Goal: Transaction & Acquisition: Purchase product/service

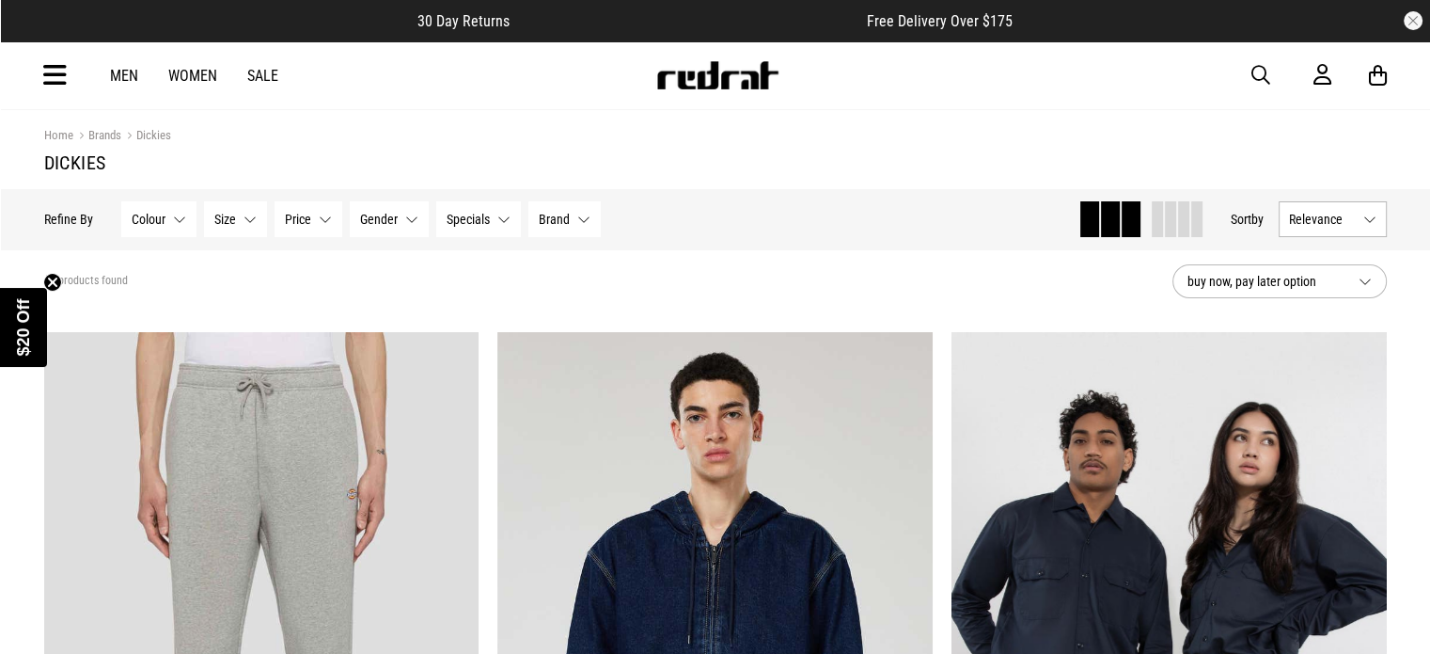
click at [1256, 78] on span "button" at bounding box center [1261, 75] width 19 height 23
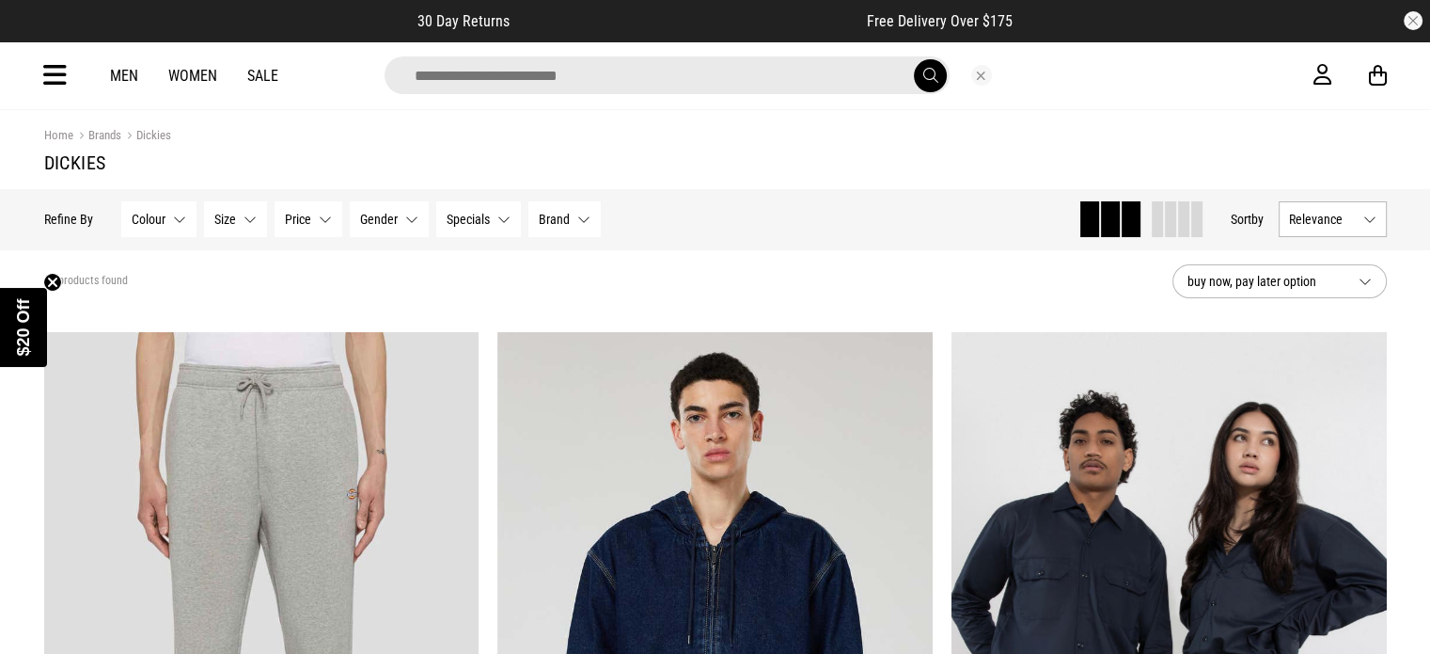
click at [600, 74] on input "search" at bounding box center [667, 75] width 565 height 38
click at [128, 75] on link "Men" at bounding box center [124, 76] width 28 height 18
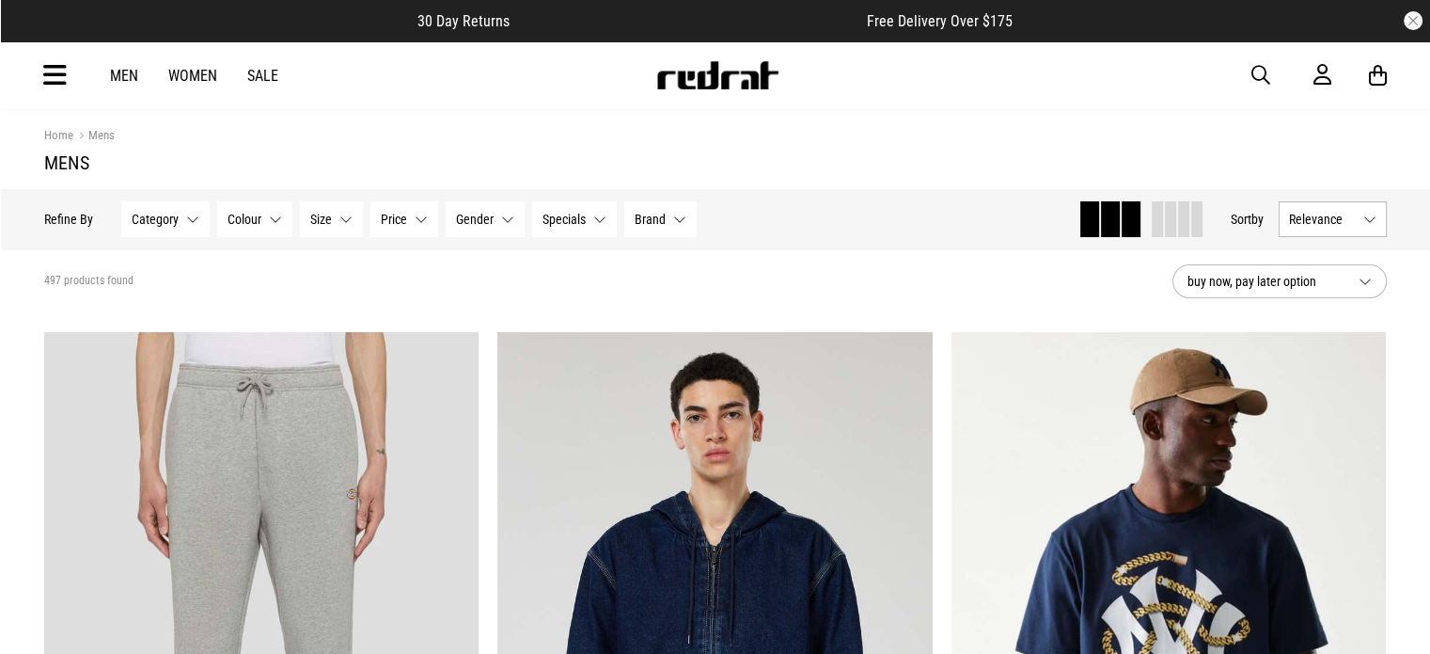
click at [670, 216] on button "Brand None selected" at bounding box center [660, 219] width 72 height 36
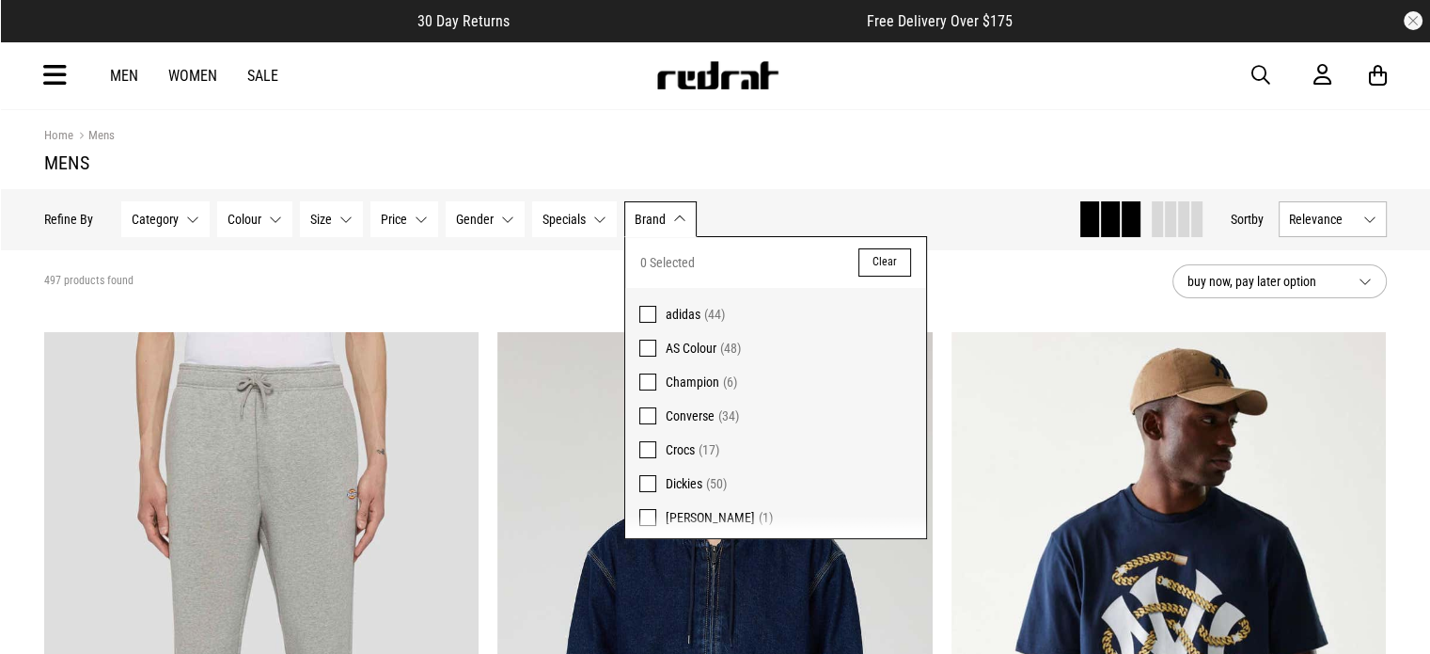
click at [651, 481] on span at bounding box center [647, 483] width 17 height 17
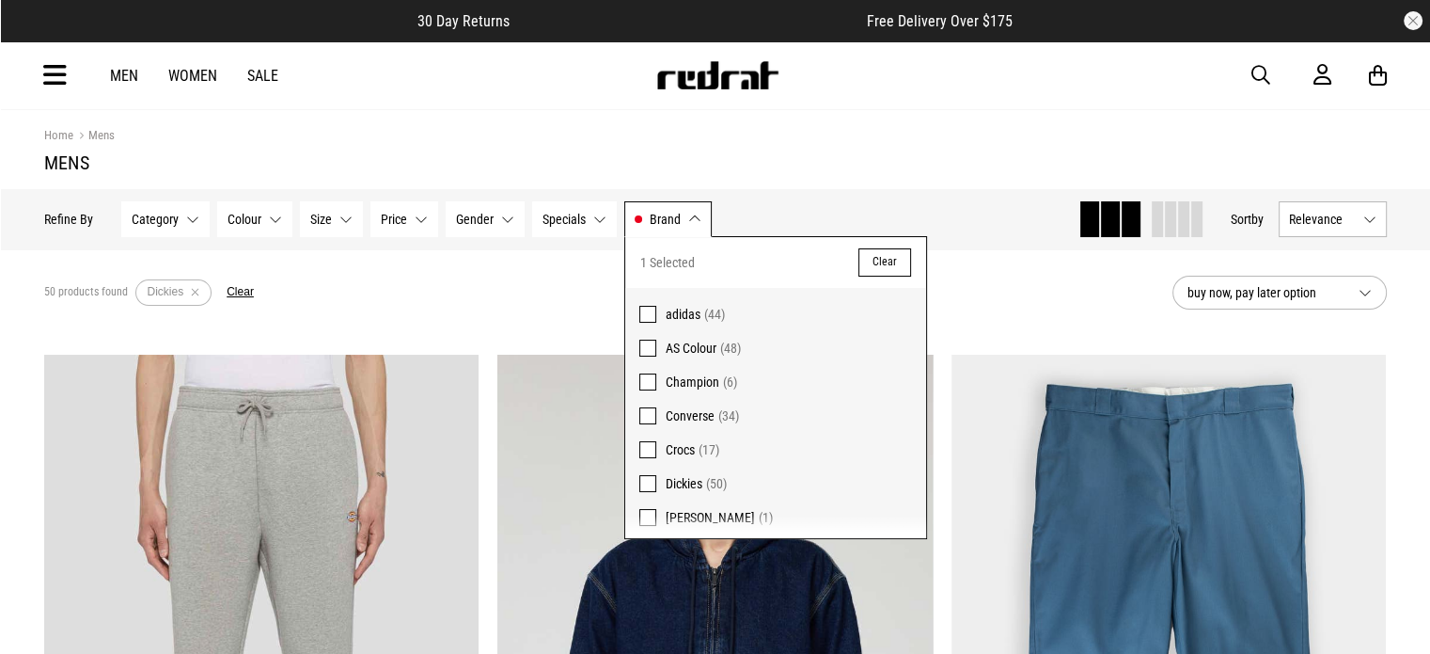
click at [922, 161] on h1 "Mens" at bounding box center [715, 162] width 1343 height 23
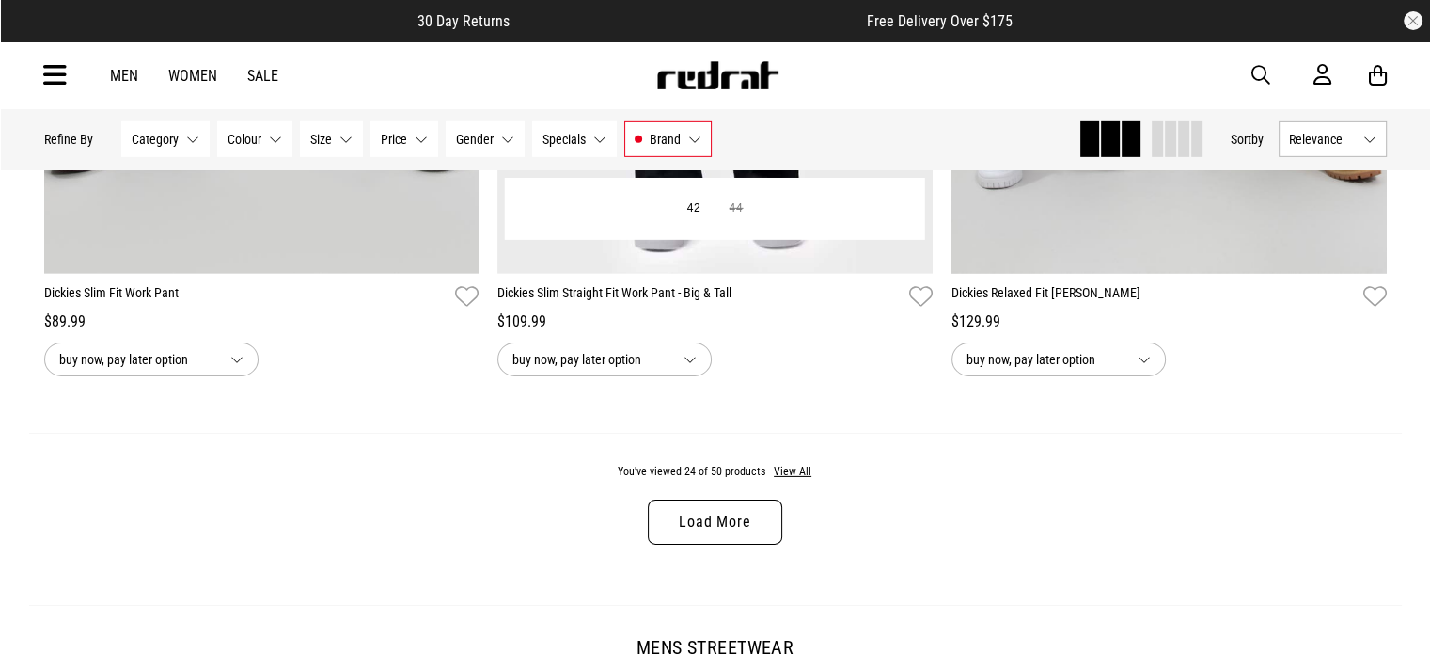
scroll to position [5925, 0]
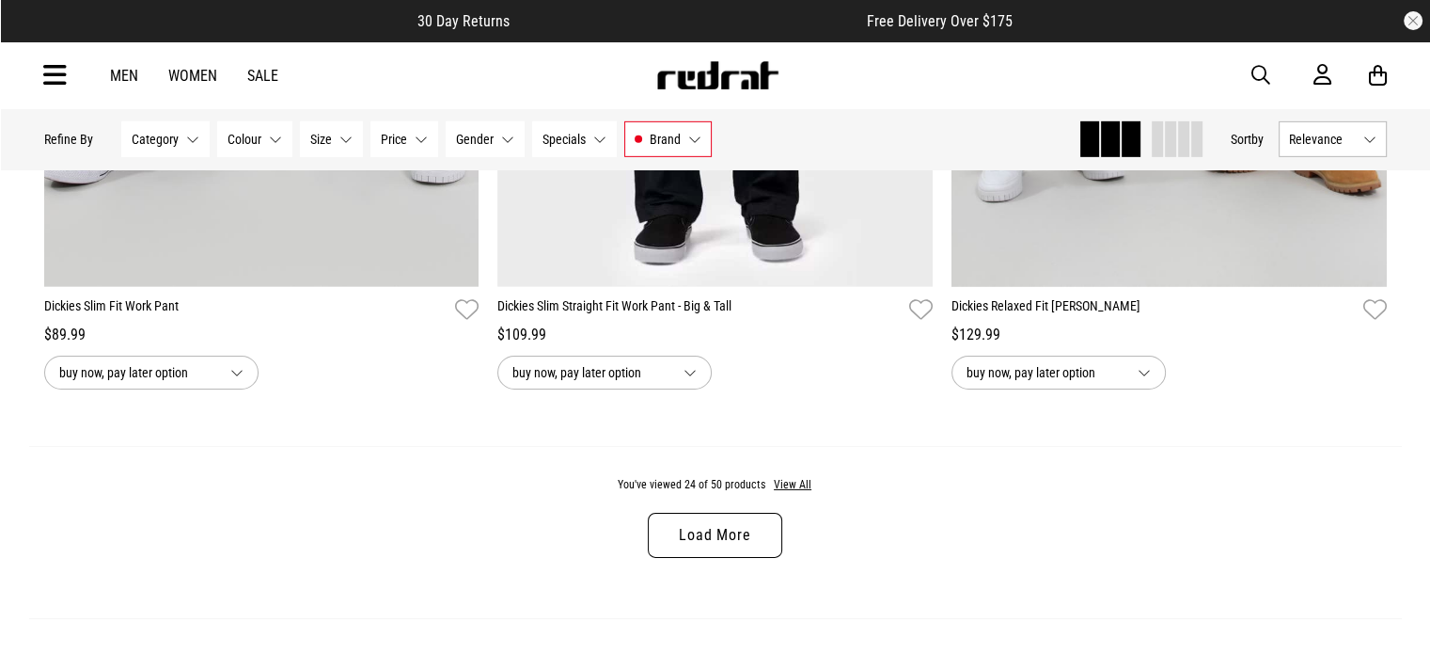
click at [754, 545] on link "Load More" at bounding box center [715, 535] width 134 height 45
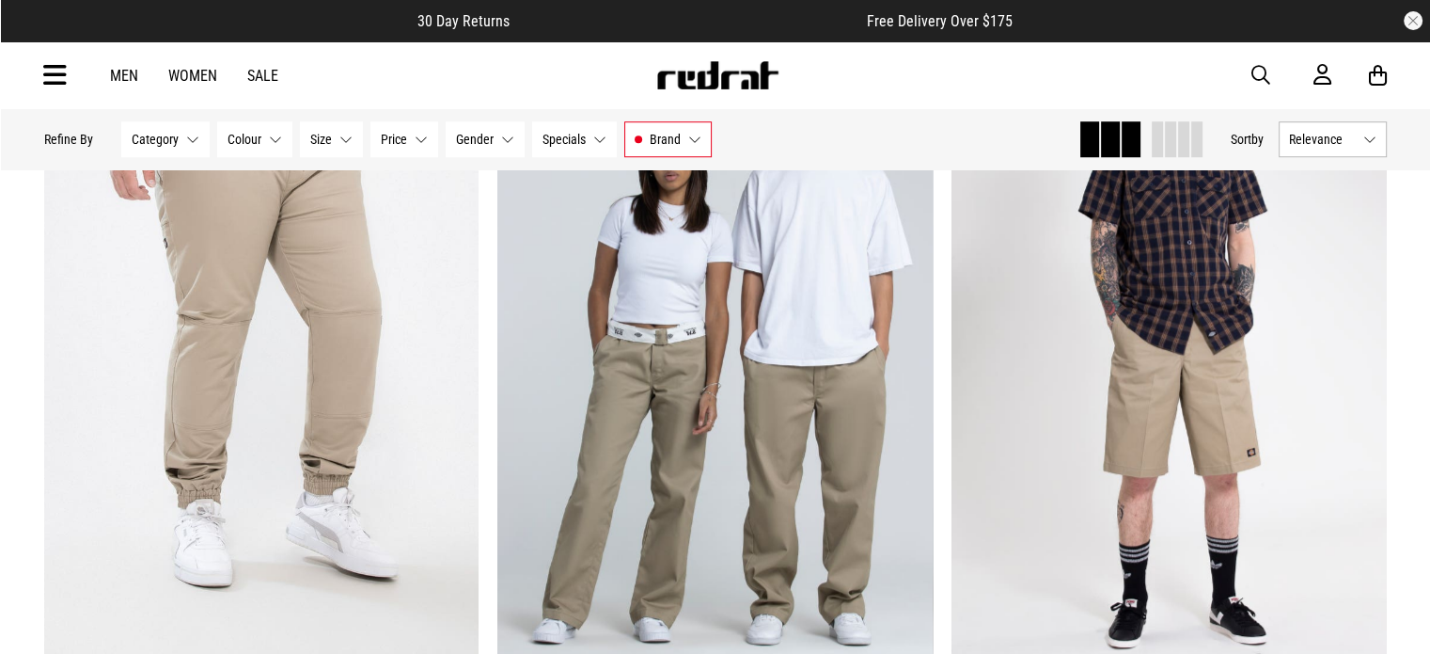
scroll to position [8652, 0]
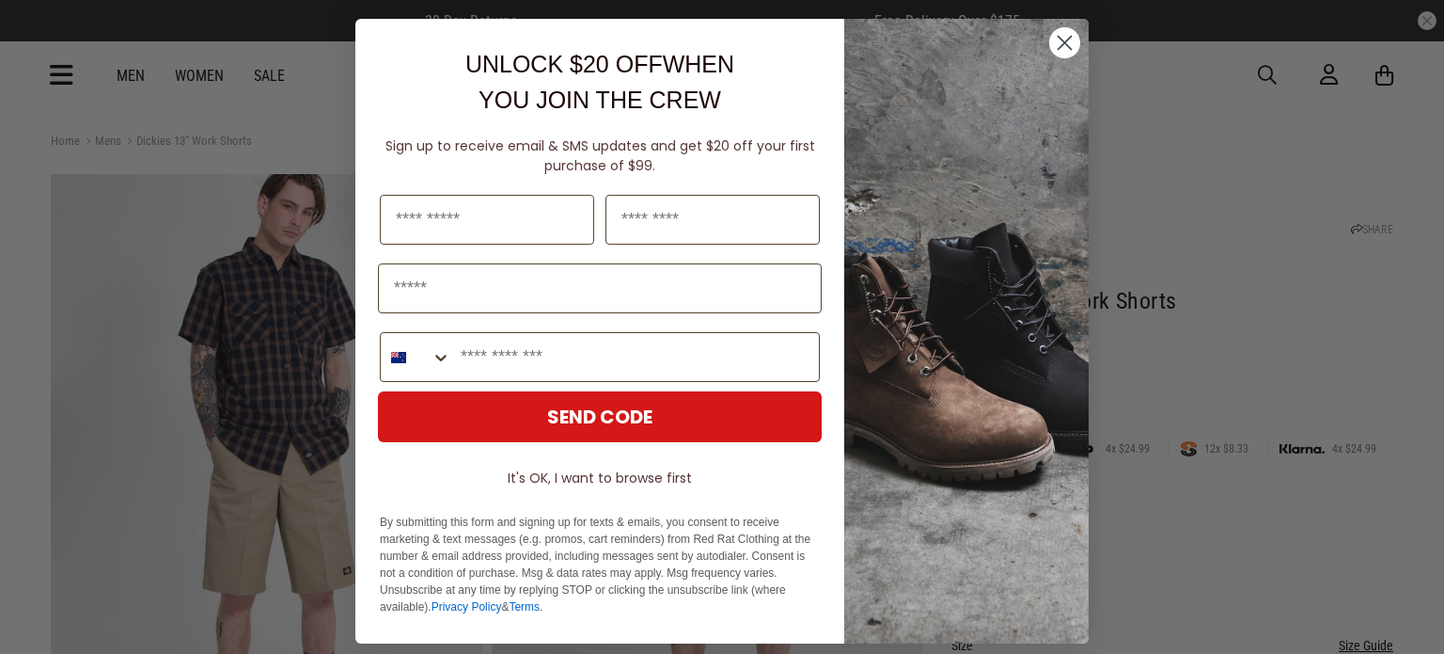
click at [1061, 39] on icon "Close dialog" at bounding box center [1065, 43] width 13 height 13
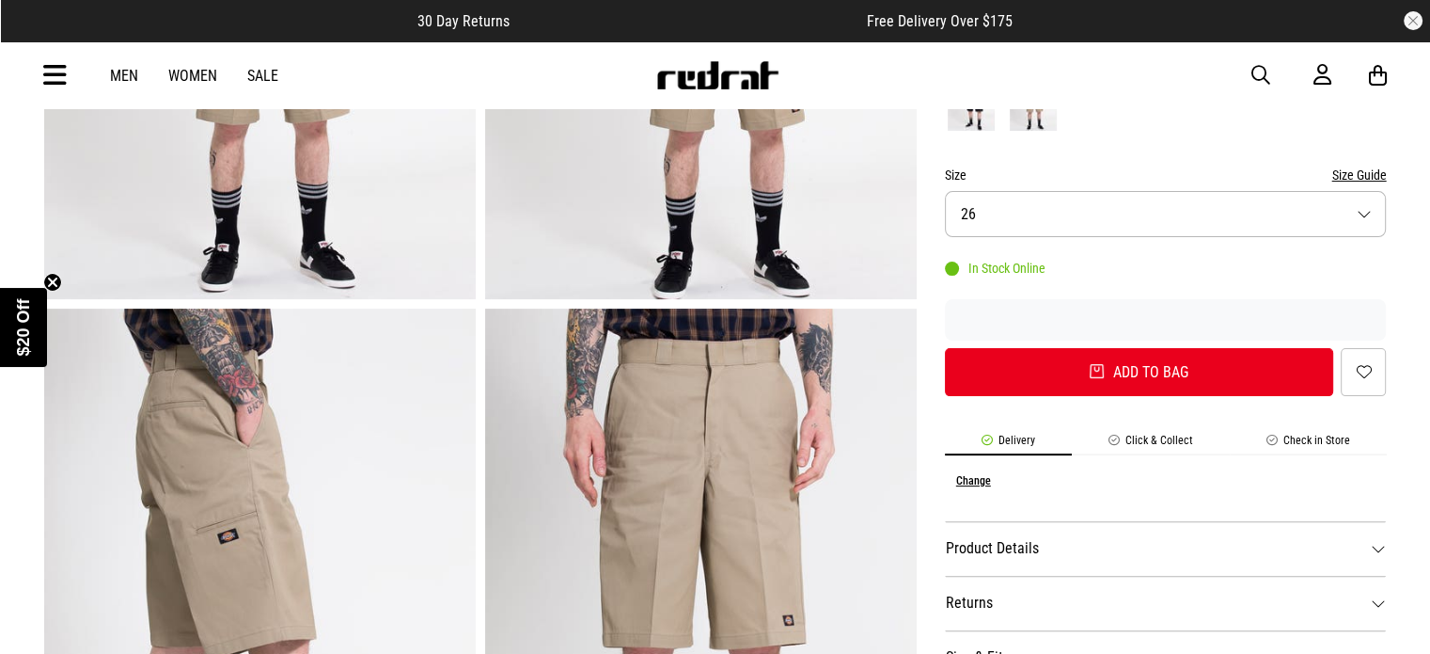
scroll to position [188, 0]
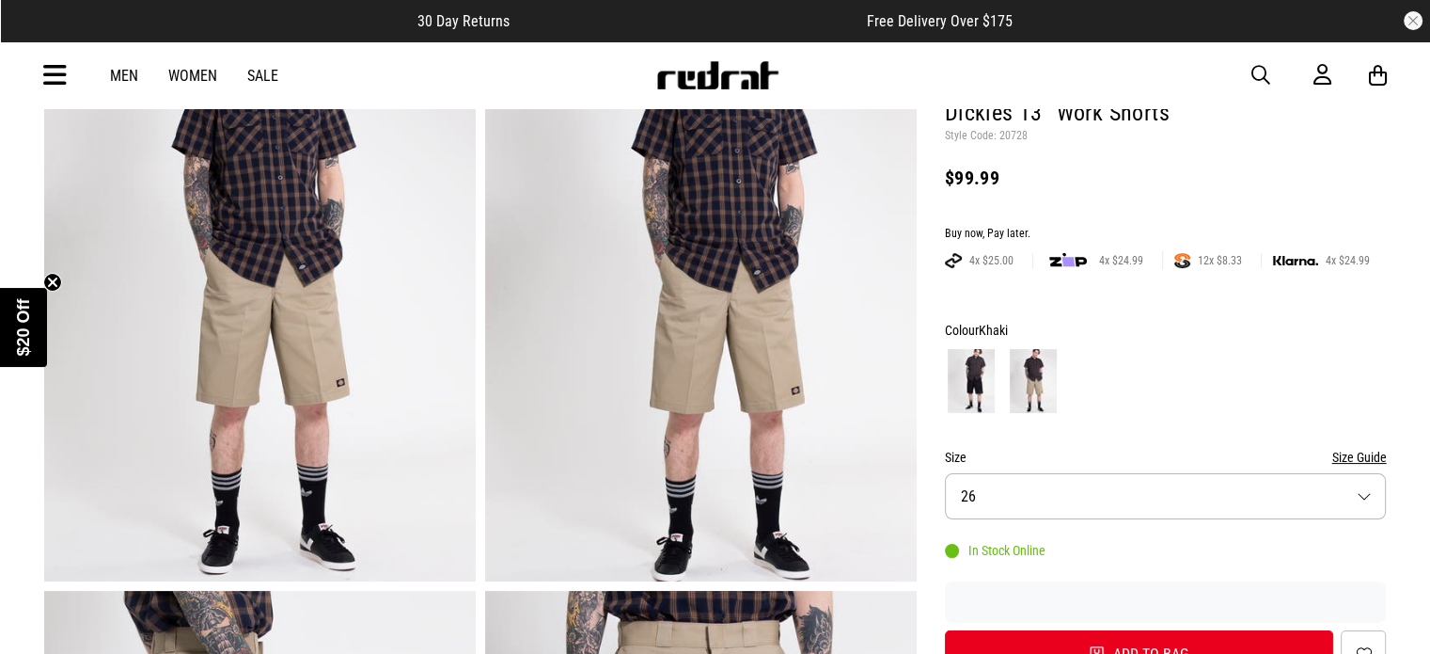
click at [974, 377] on img at bounding box center [971, 381] width 47 height 64
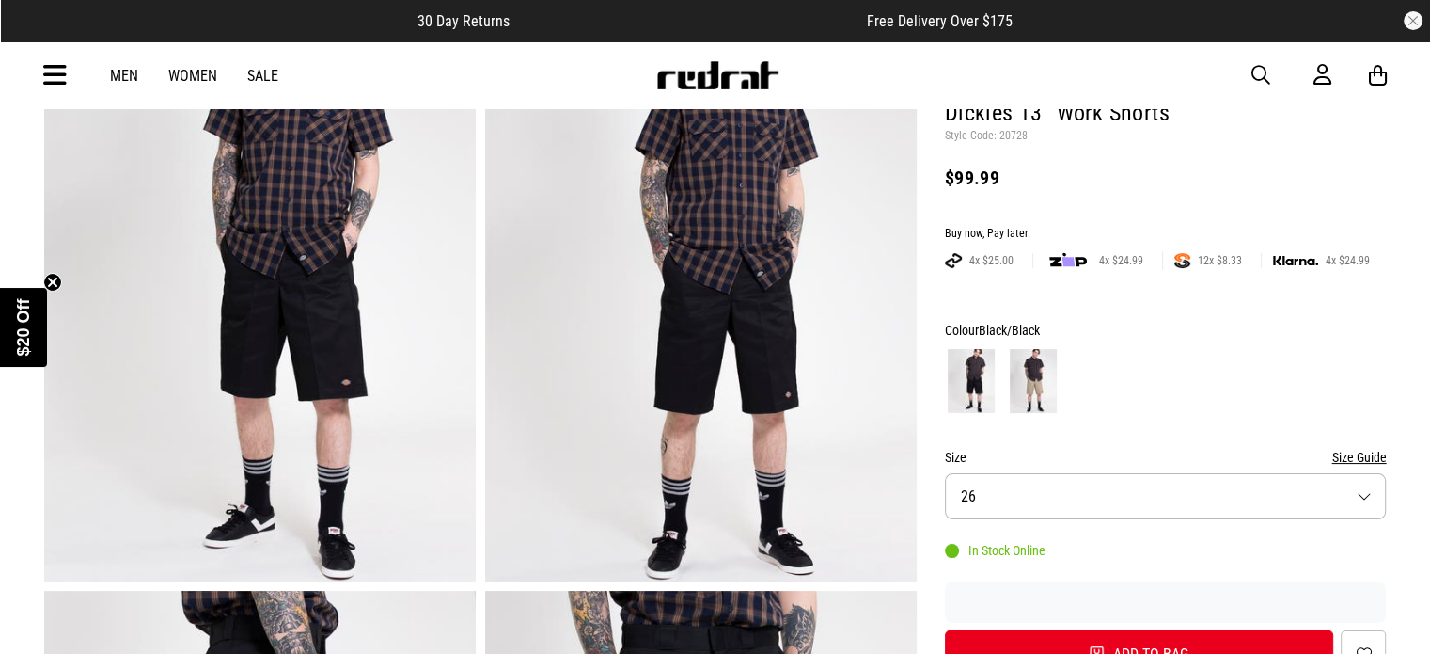
click at [1038, 385] on img at bounding box center [1033, 381] width 47 height 64
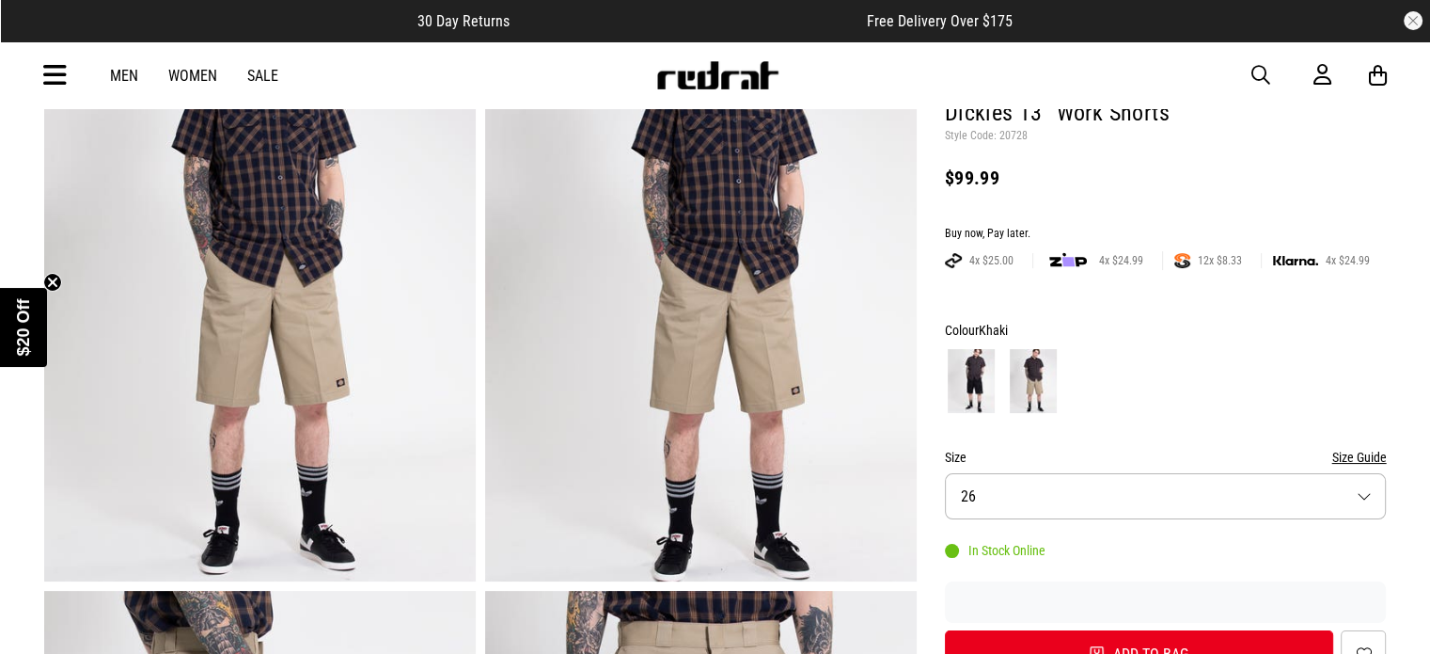
click at [963, 378] on img at bounding box center [971, 381] width 47 height 64
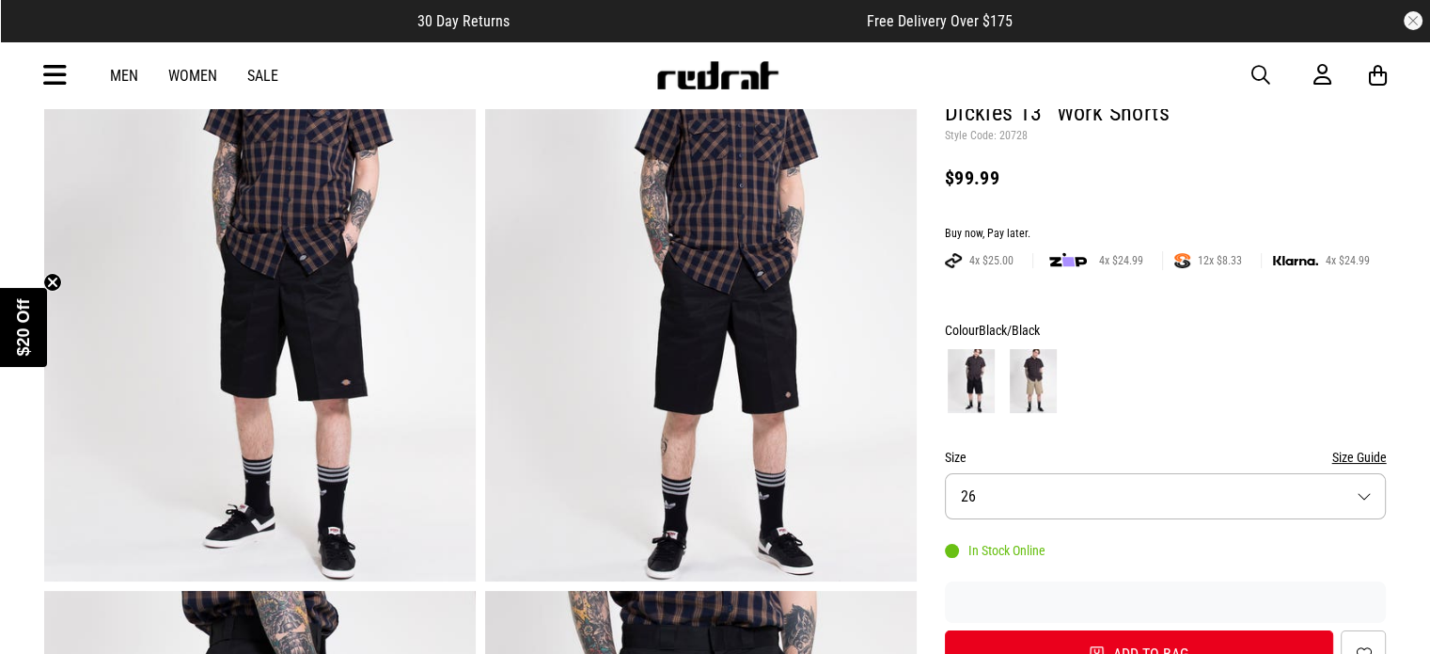
click at [1023, 370] on img at bounding box center [1033, 381] width 47 height 64
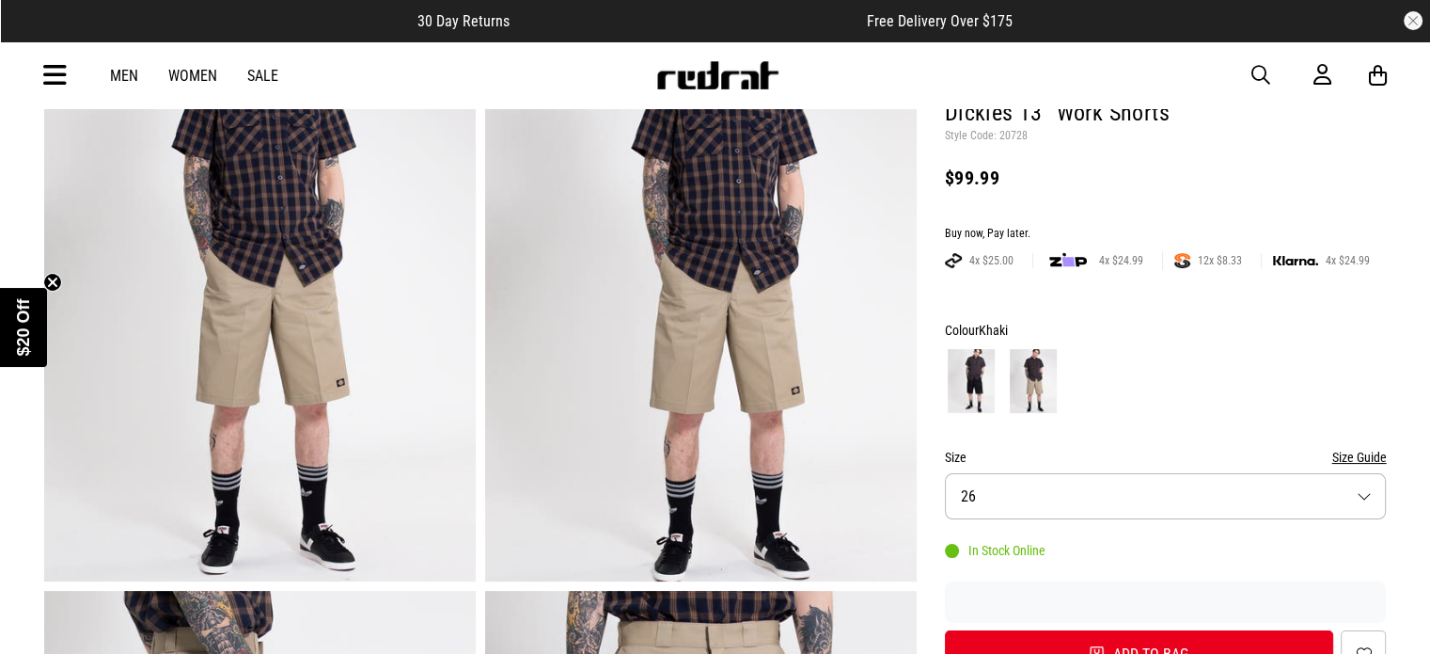
click at [972, 384] on img at bounding box center [971, 381] width 47 height 64
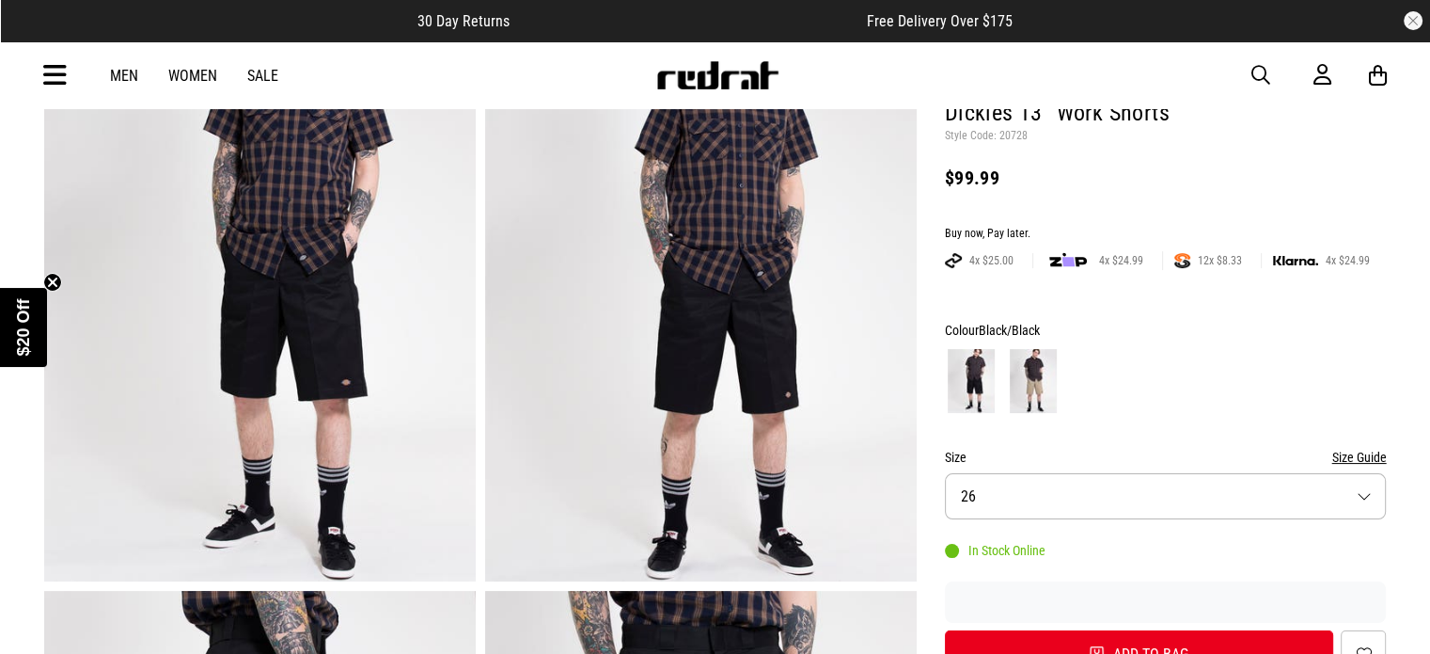
click at [1041, 383] on img at bounding box center [1033, 381] width 47 height 64
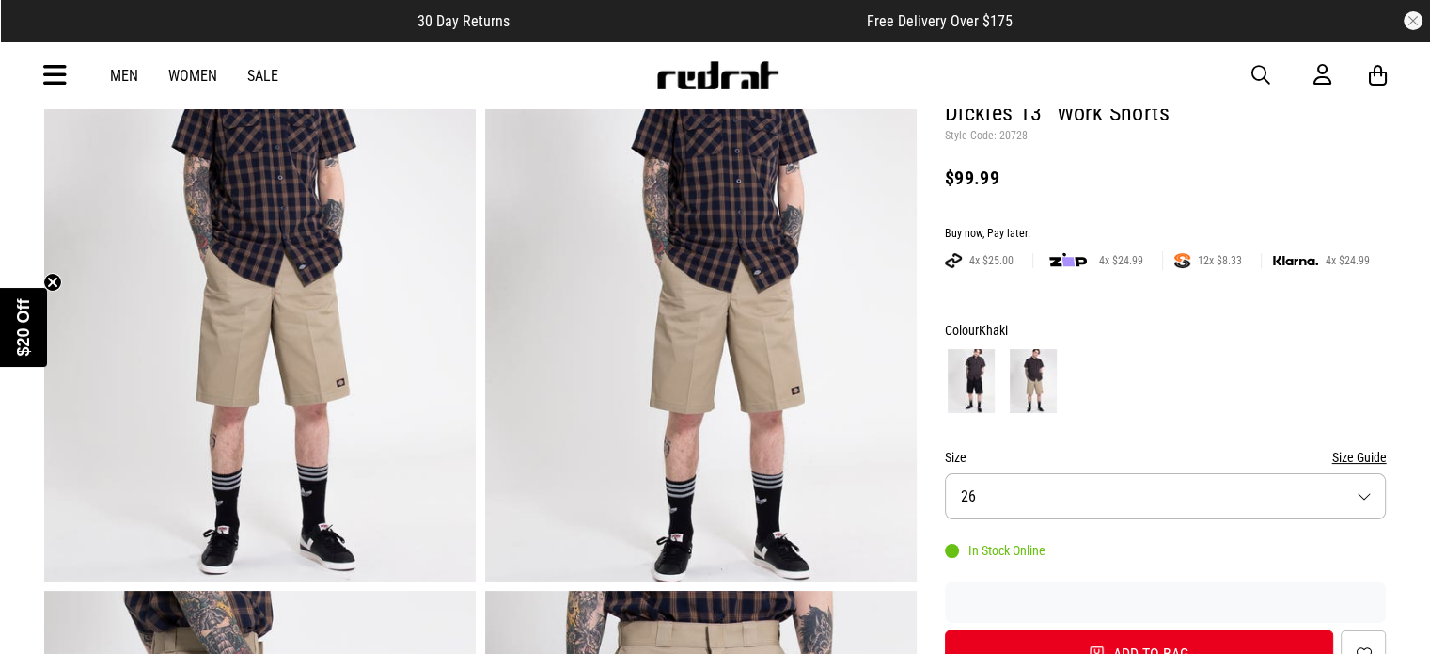
click at [1298, 512] on button "Size 26" at bounding box center [1166, 496] width 442 height 46
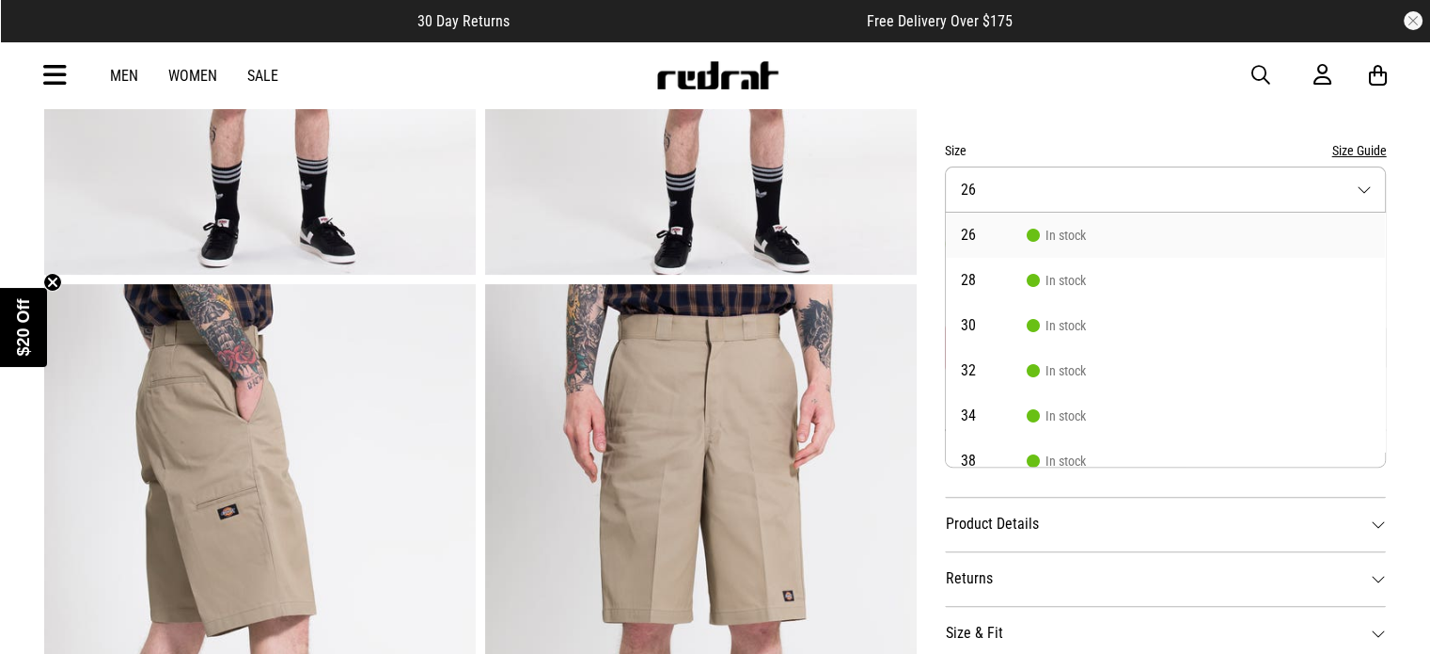
click at [1371, 181] on button "Size 26" at bounding box center [1166, 189] width 442 height 46
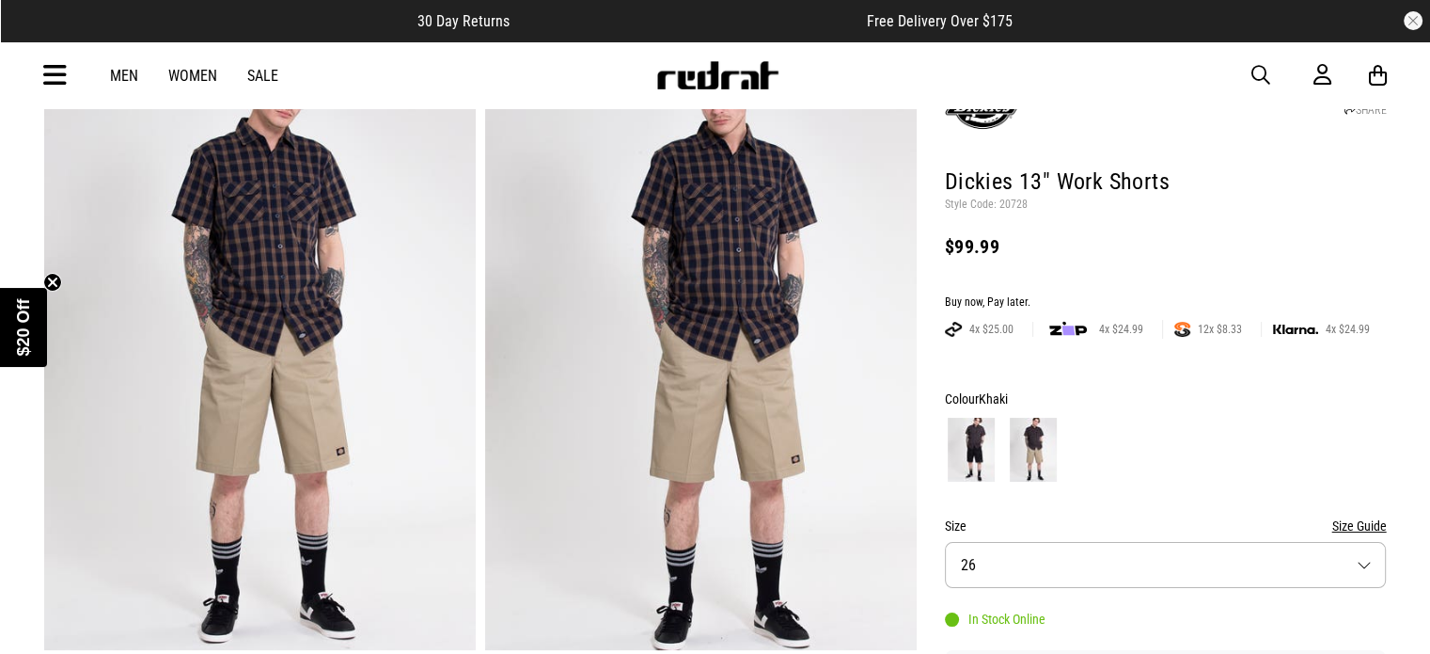
scroll to position [118, 0]
click at [971, 450] on img at bounding box center [971, 450] width 47 height 64
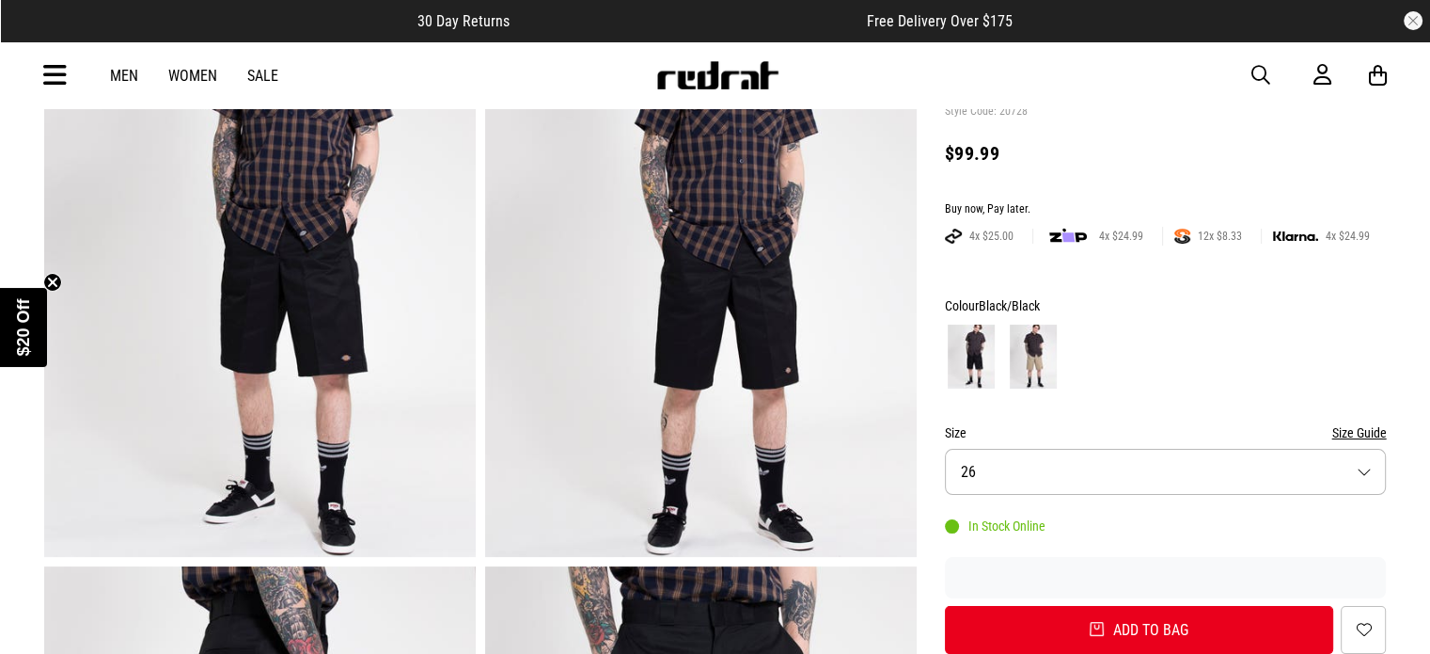
click at [1368, 455] on button "Size 26" at bounding box center [1166, 472] width 442 height 46
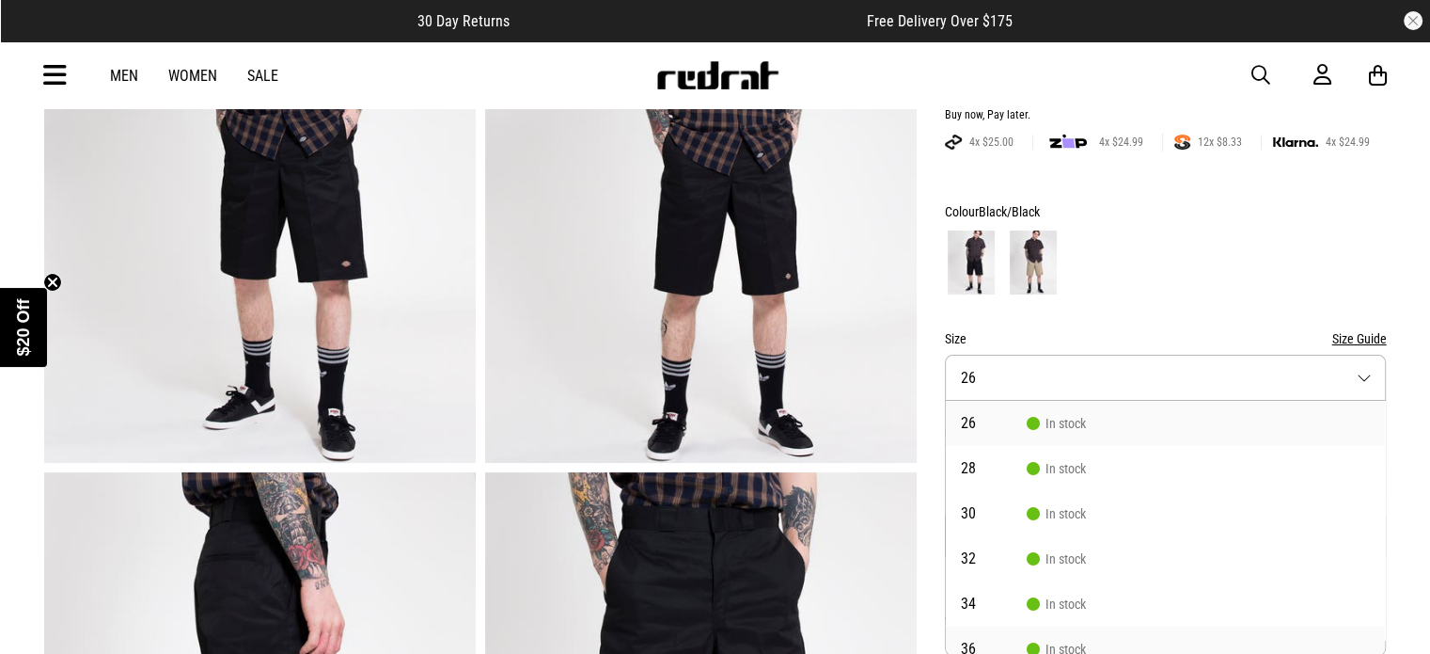
scroll to position [94, 0]
click at [1101, 551] on li "36 In stock" at bounding box center [1166, 554] width 440 height 45
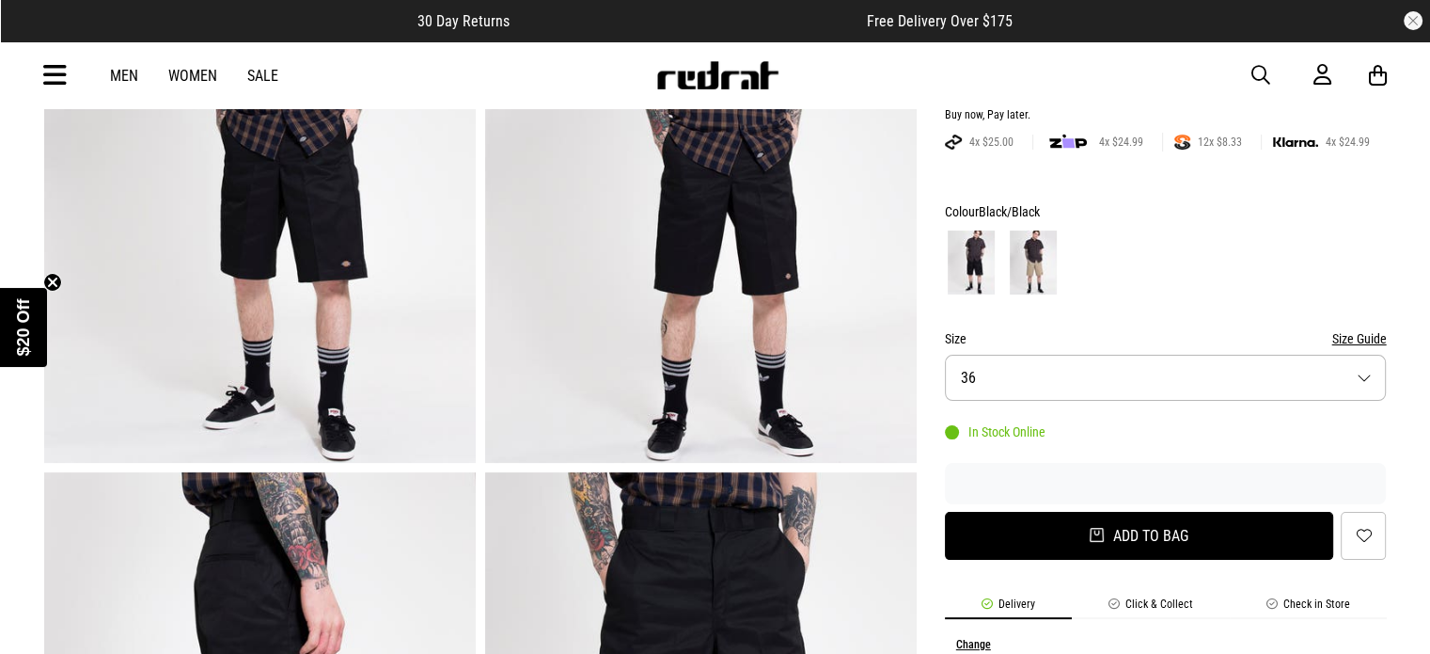
click at [1101, 529] on button "Add to bag" at bounding box center [1139, 536] width 389 height 48
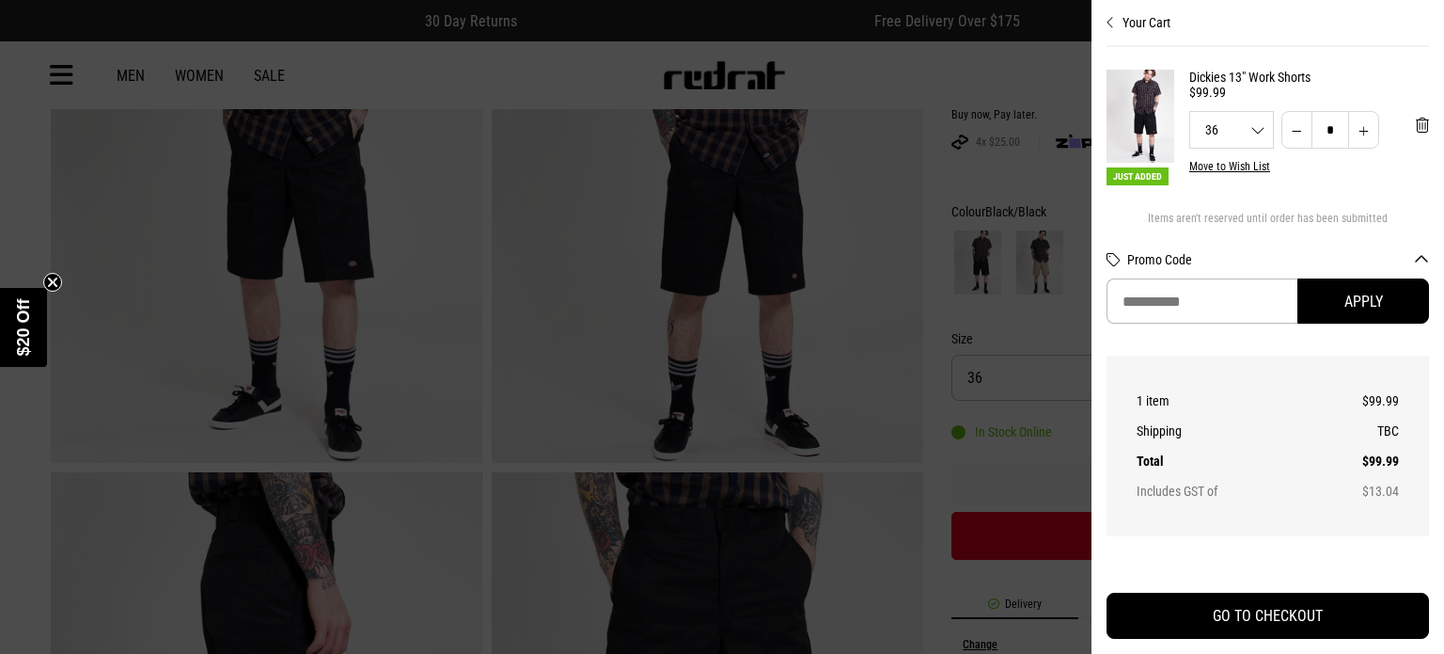
click at [1007, 173] on div at bounding box center [722, 327] width 1444 height 654
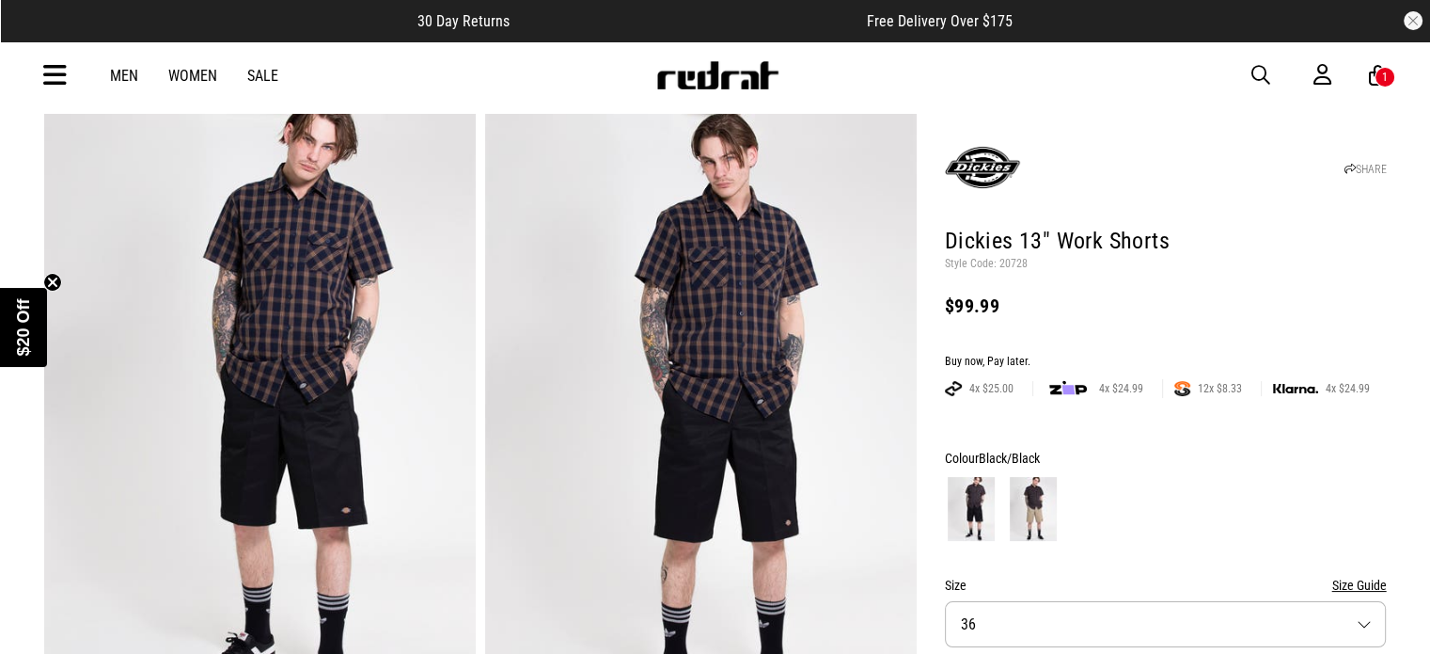
scroll to position [0, 0]
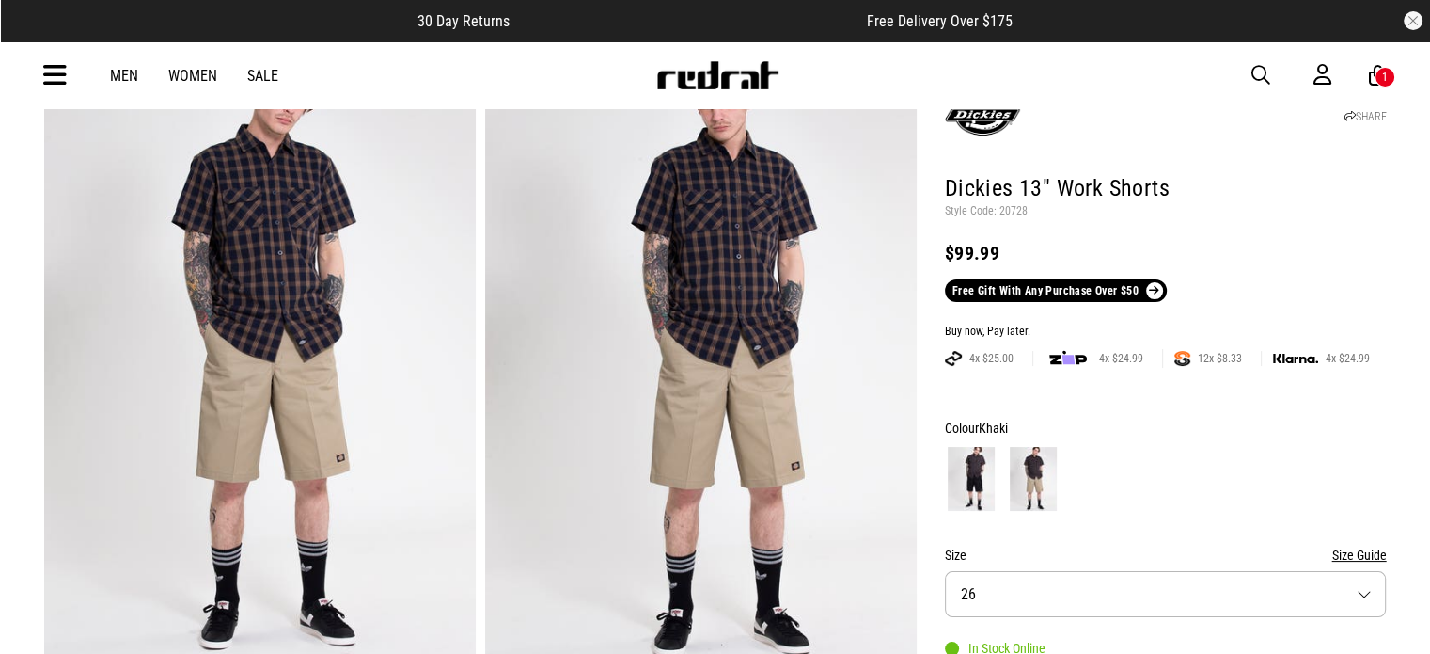
scroll to position [282, 0]
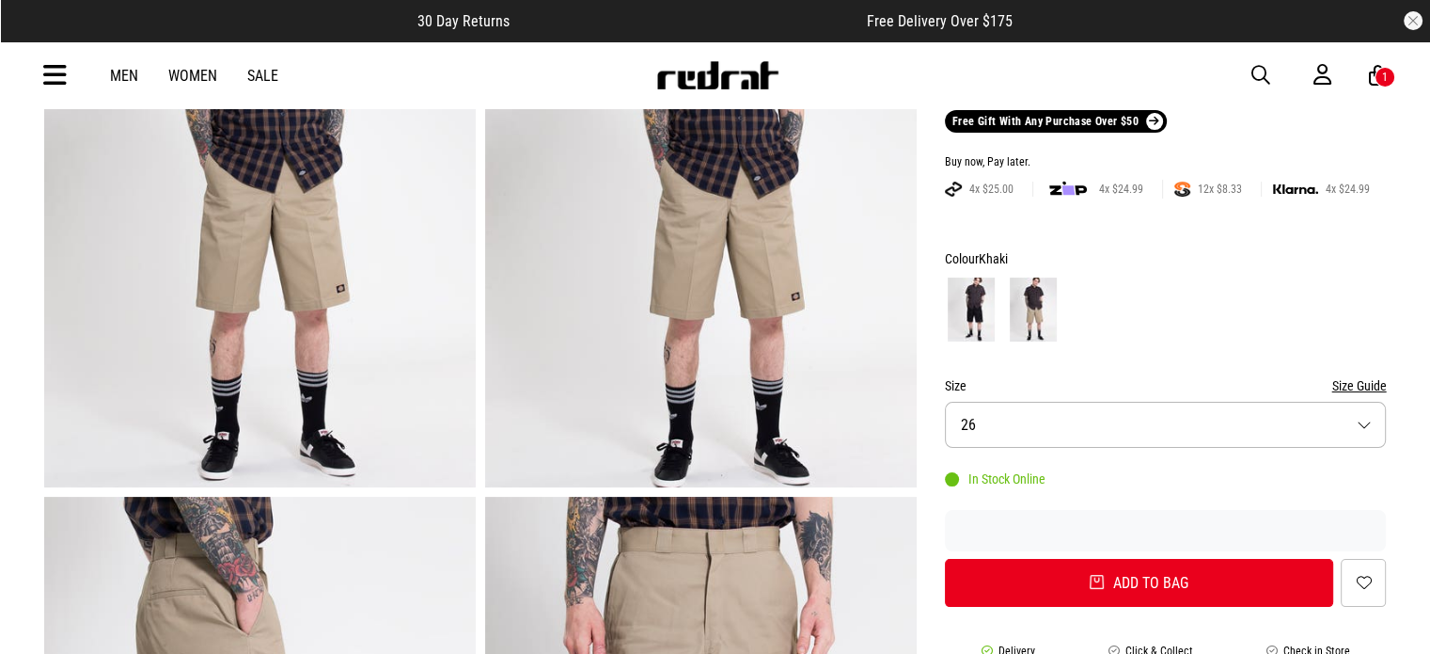
click at [1162, 422] on button "Size 26" at bounding box center [1166, 425] width 442 height 46
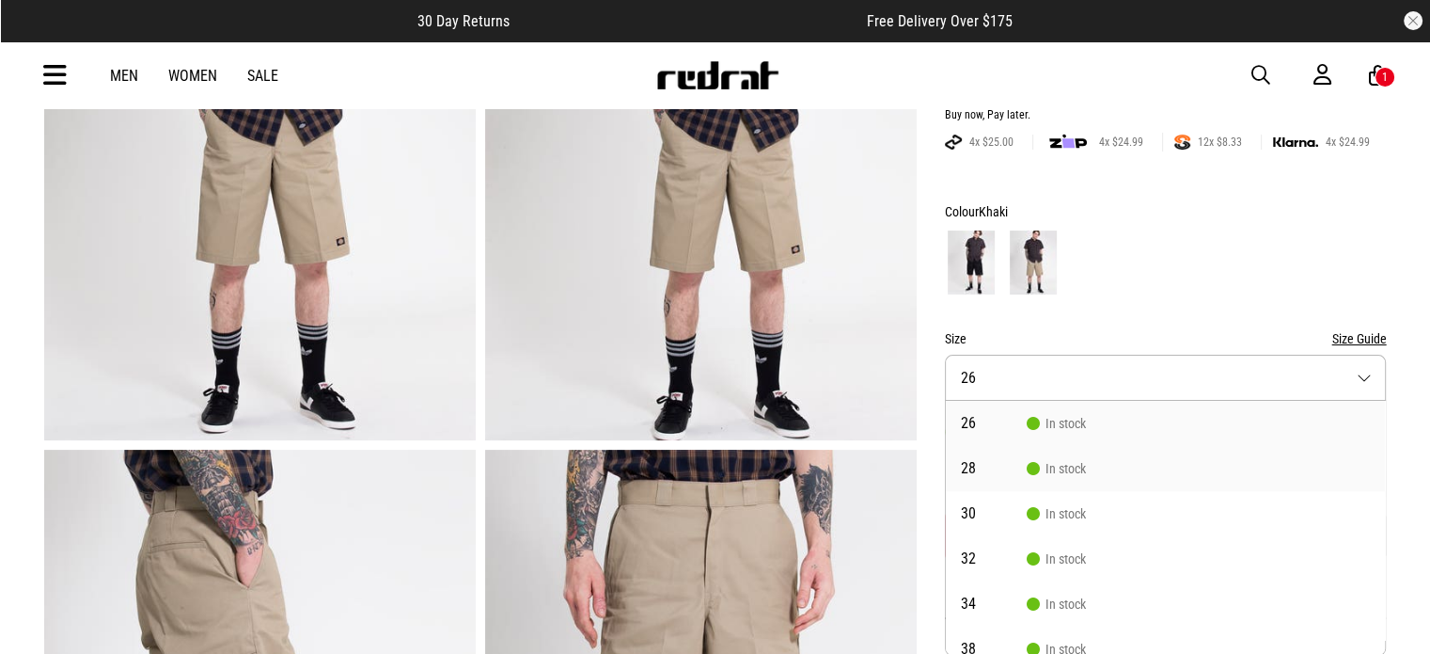
scroll to position [94, 0]
click at [1115, 551] on li "38 In stock" at bounding box center [1166, 554] width 440 height 45
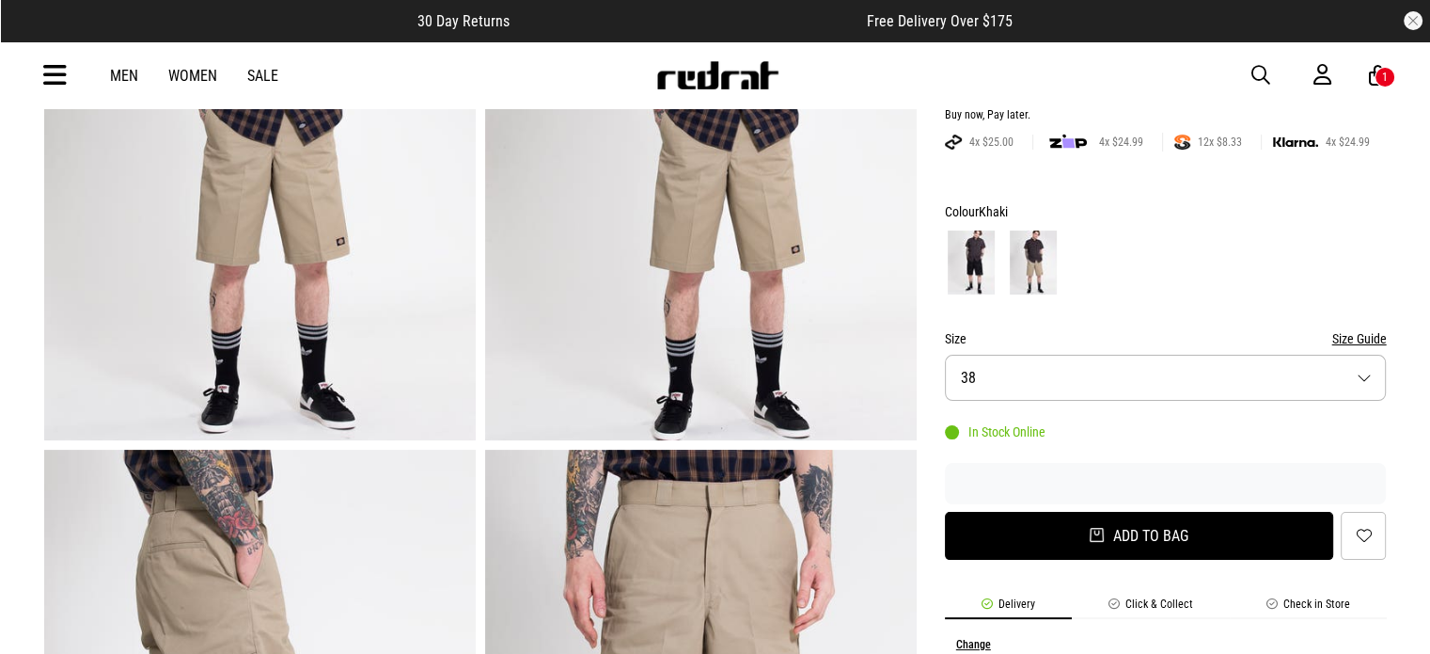
click at [1177, 532] on button "Add to bag" at bounding box center [1139, 536] width 389 height 48
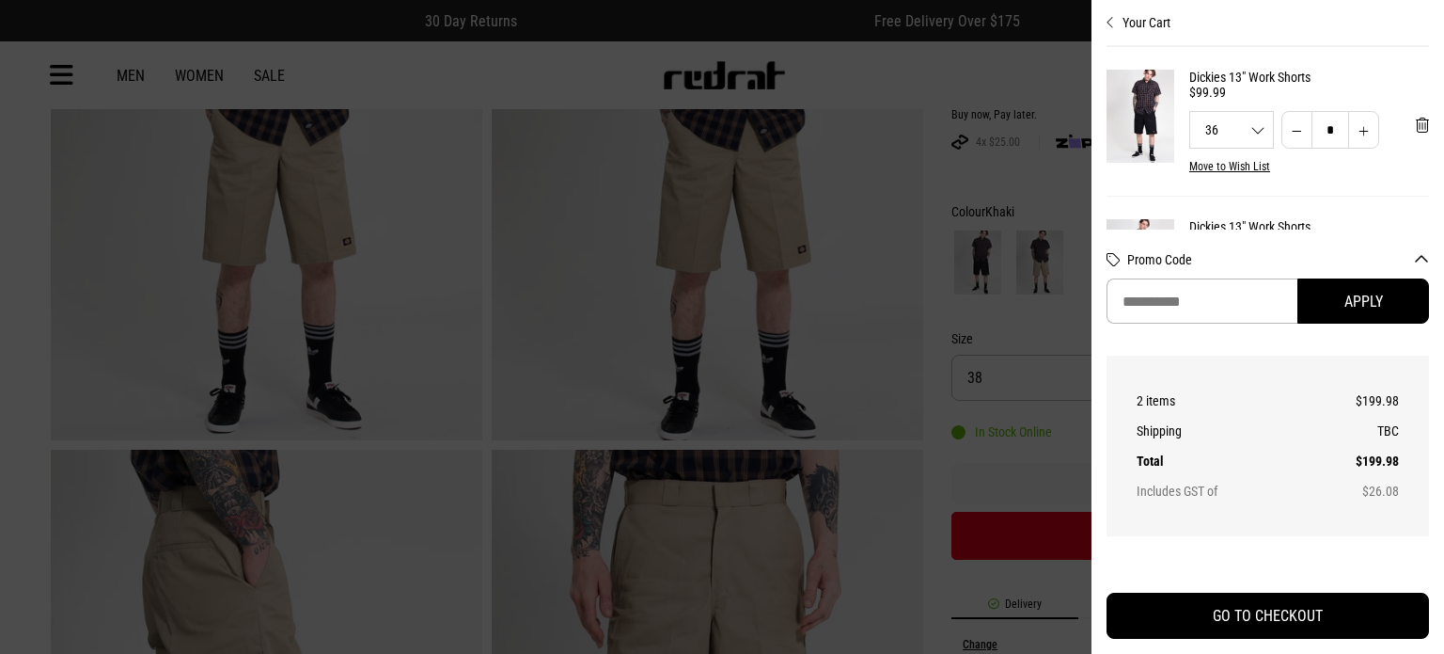
click at [973, 269] on div at bounding box center [722, 327] width 1444 height 654
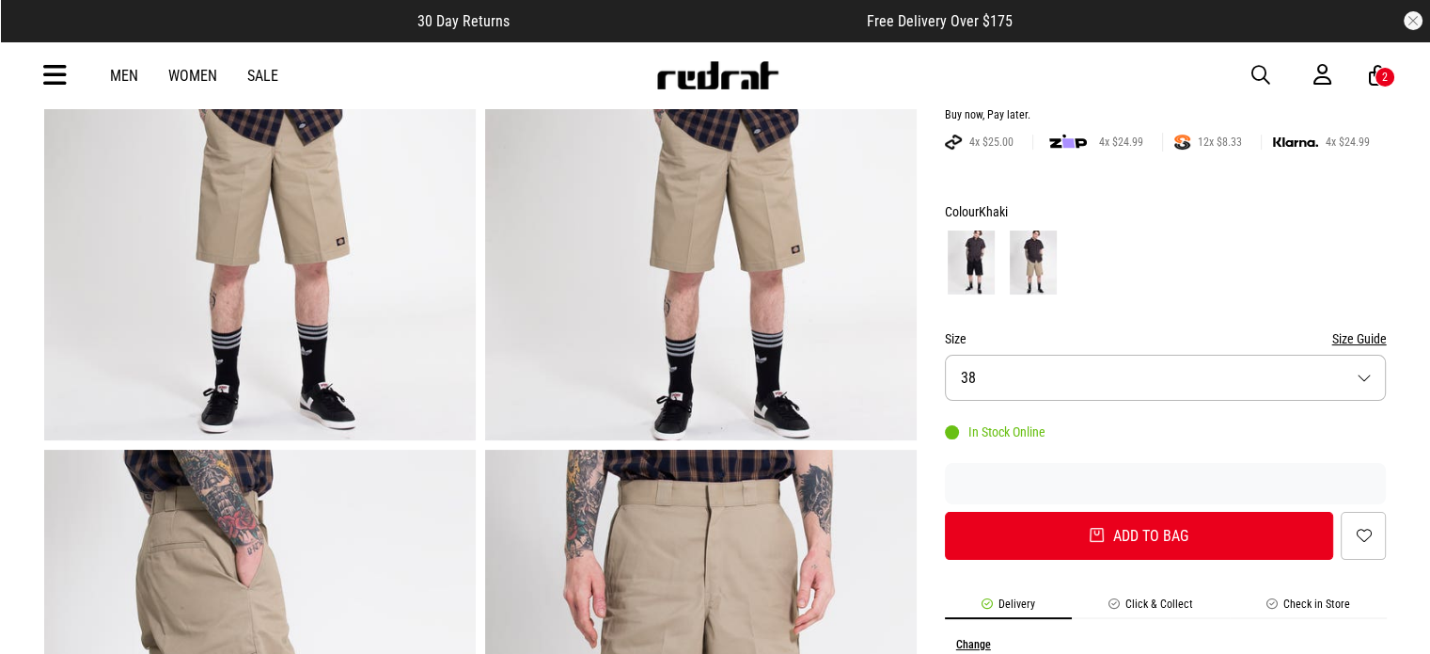
click at [982, 260] on img at bounding box center [971, 262] width 47 height 64
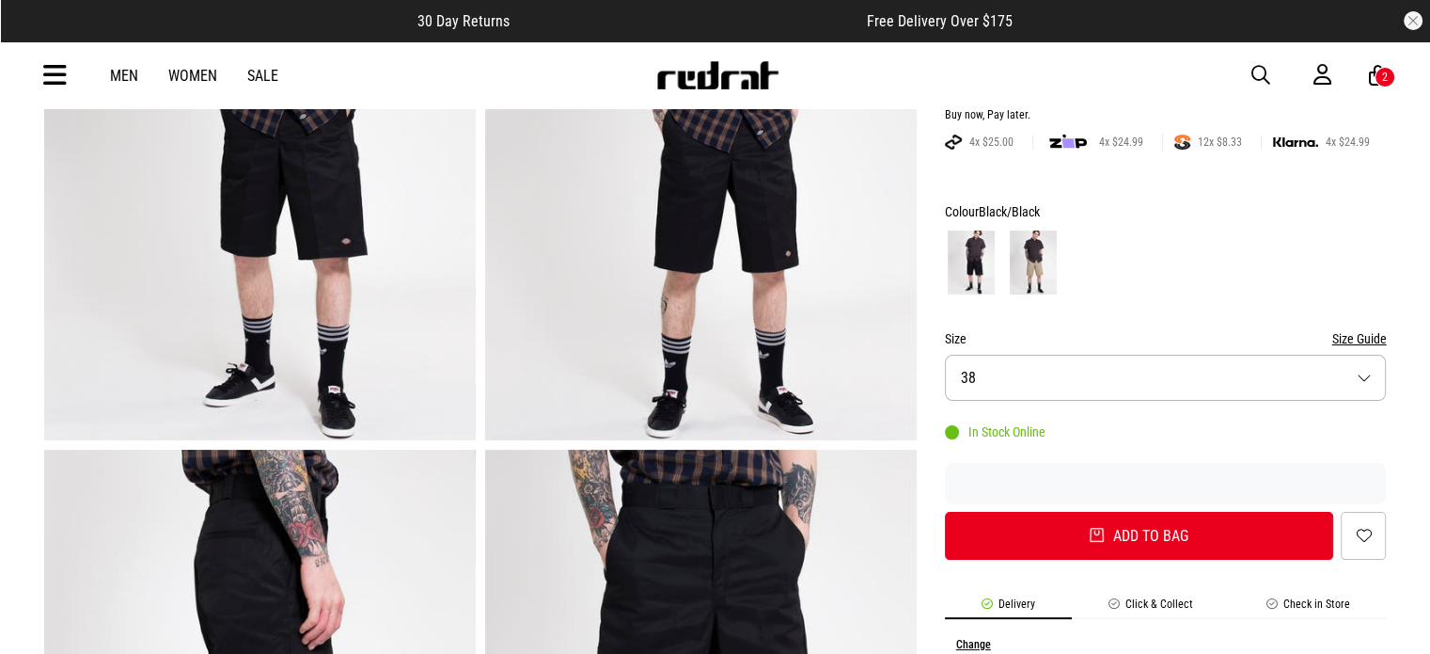
click at [1107, 377] on button "Size 38" at bounding box center [1166, 378] width 442 height 46
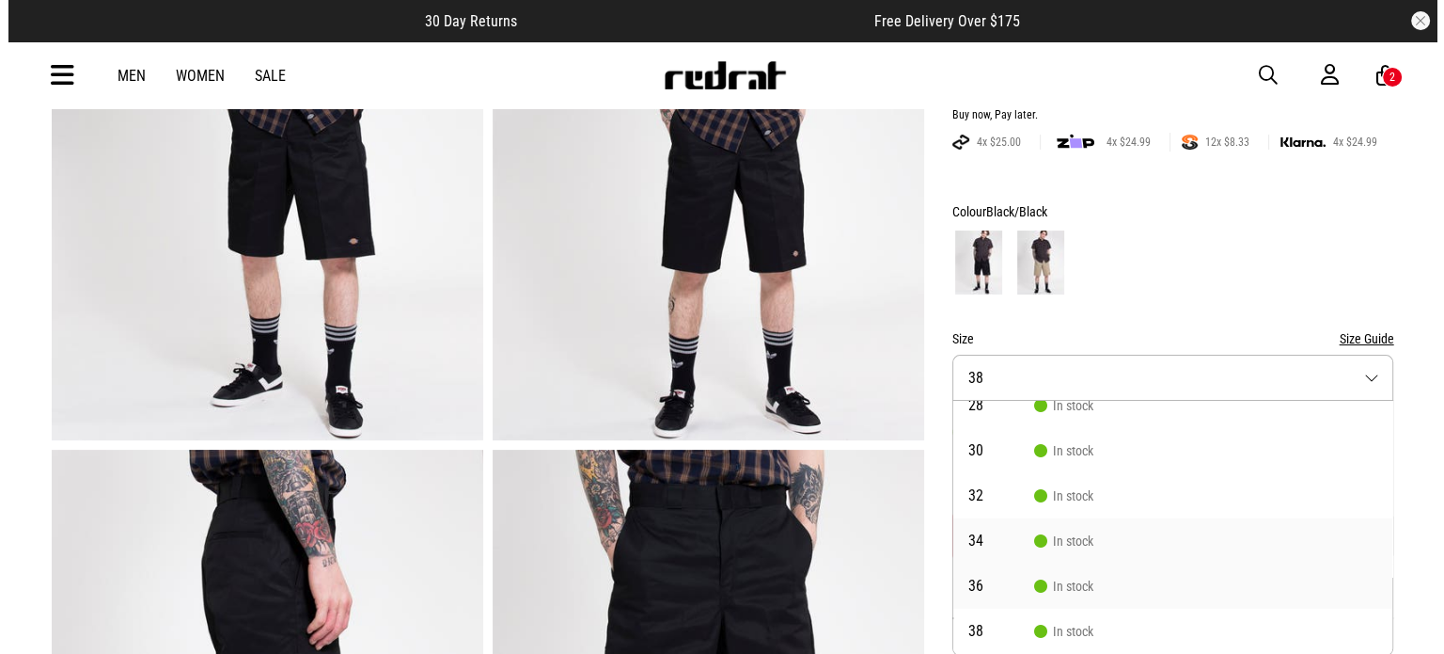
scroll to position [94, 0]
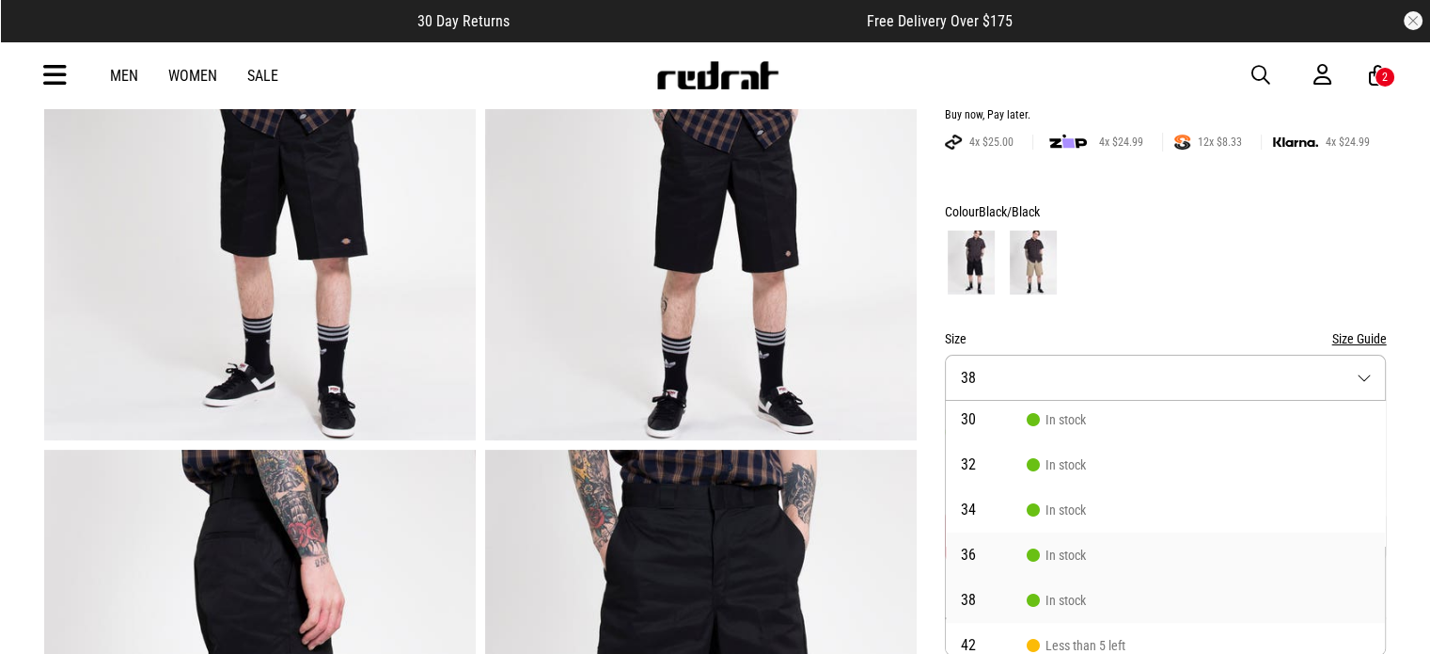
click at [1072, 598] on span "In stock" at bounding box center [1056, 599] width 59 height 15
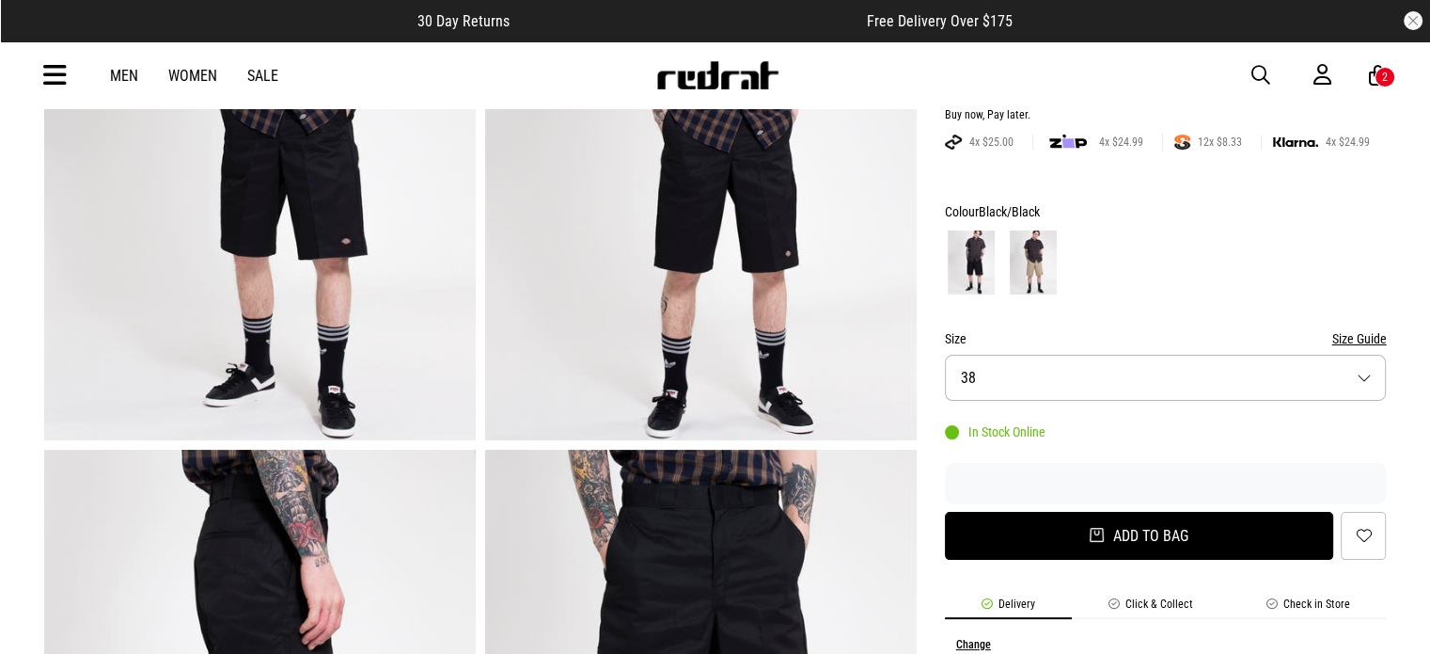
click at [1091, 534] on button "Add to bag" at bounding box center [1139, 536] width 389 height 48
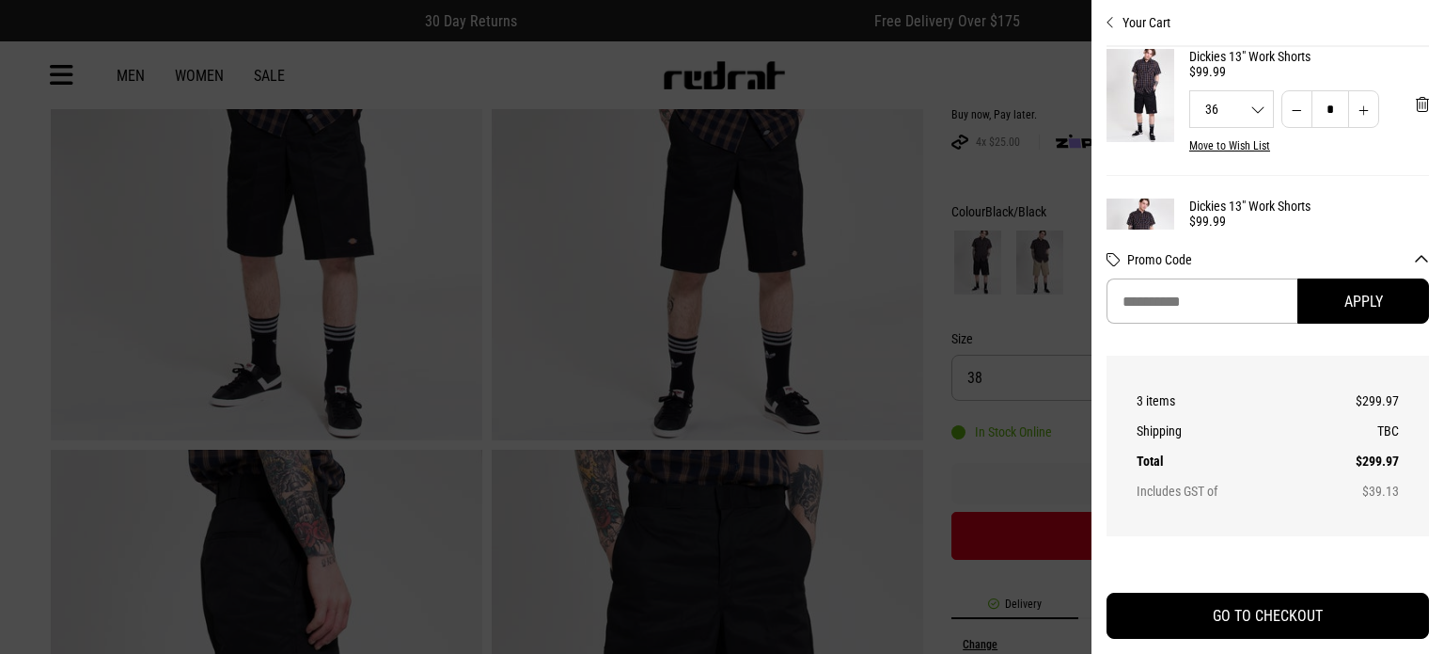
scroll to position [8, 0]
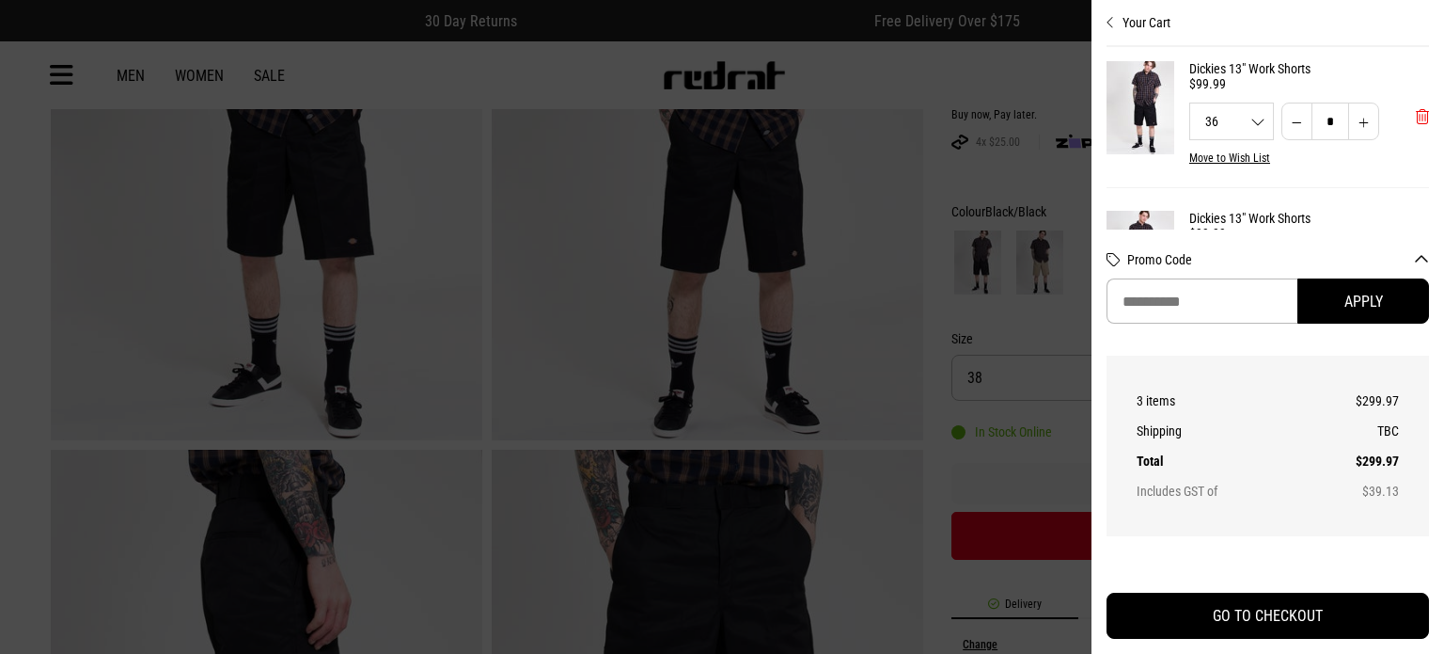
click at [1416, 122] on span "'Remove from cart" at bounding box center [1422, 117] width 13 height 18
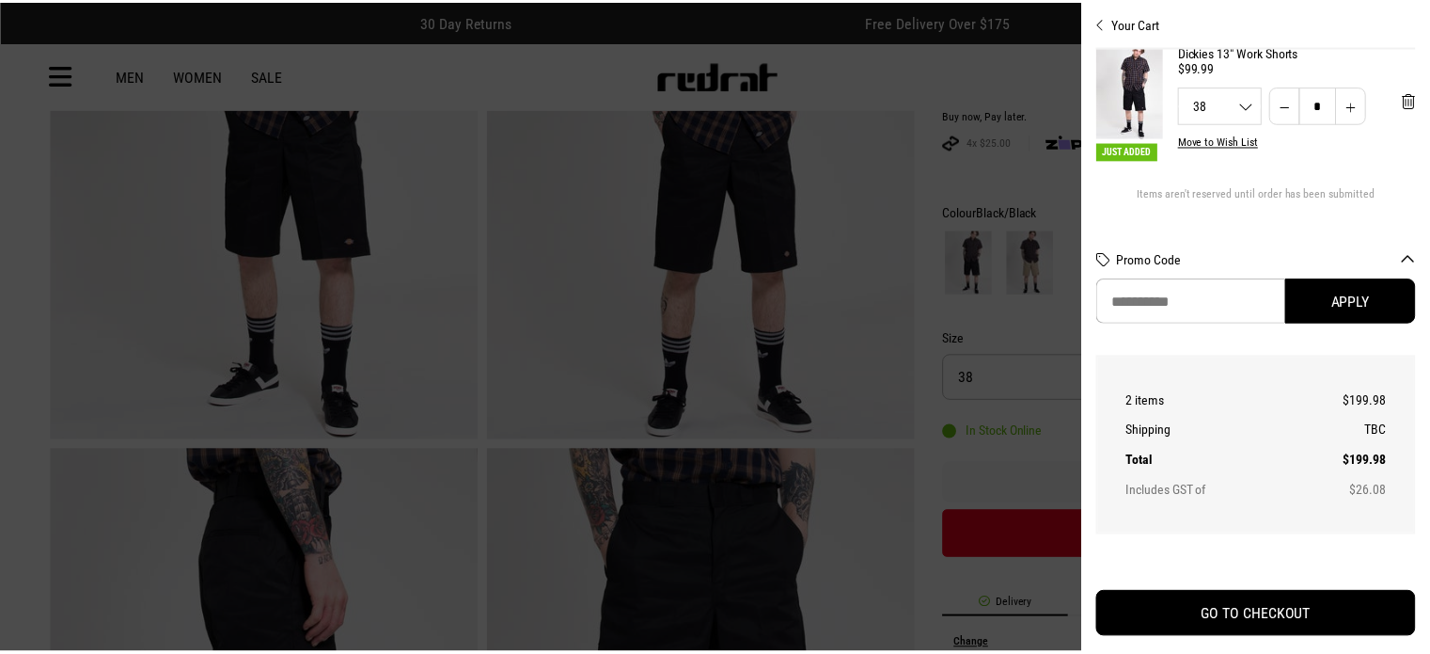
scroll to position [0, 0]
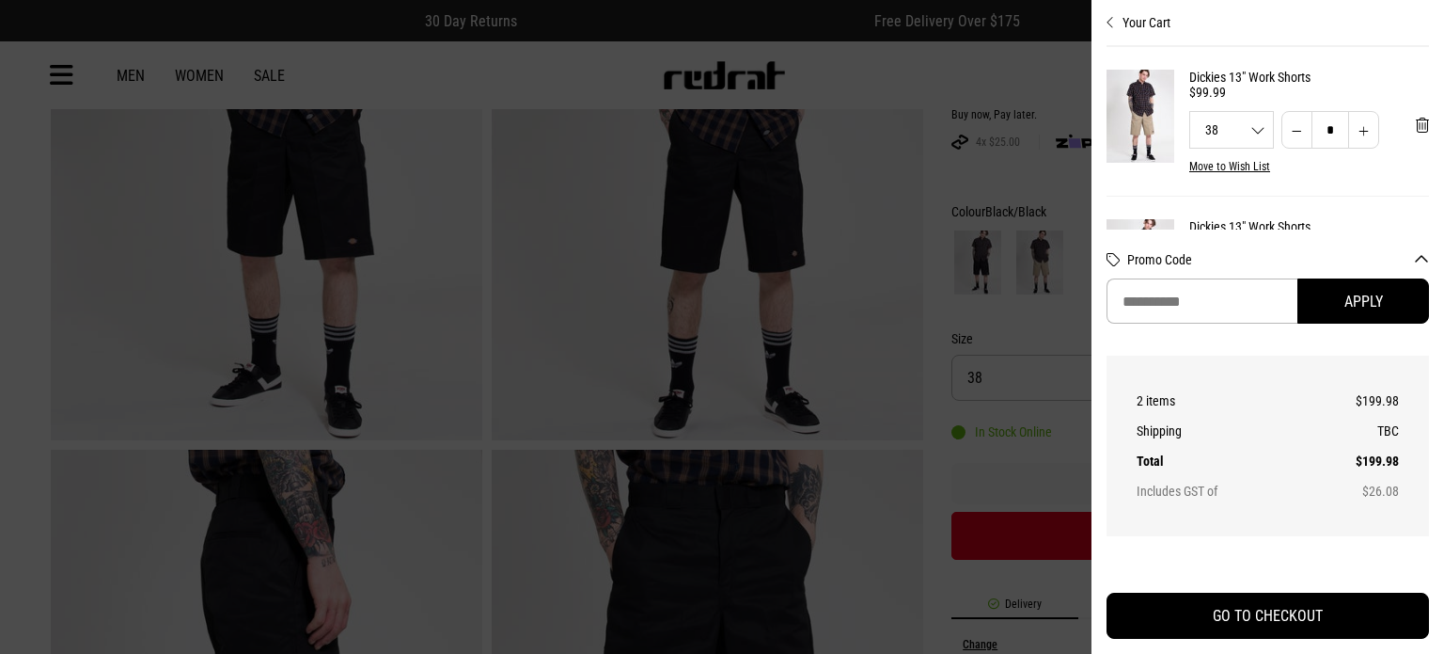
click at [1120, 22] on button "Your Cart" at bounding box center [1268, 15] width 323 height 30
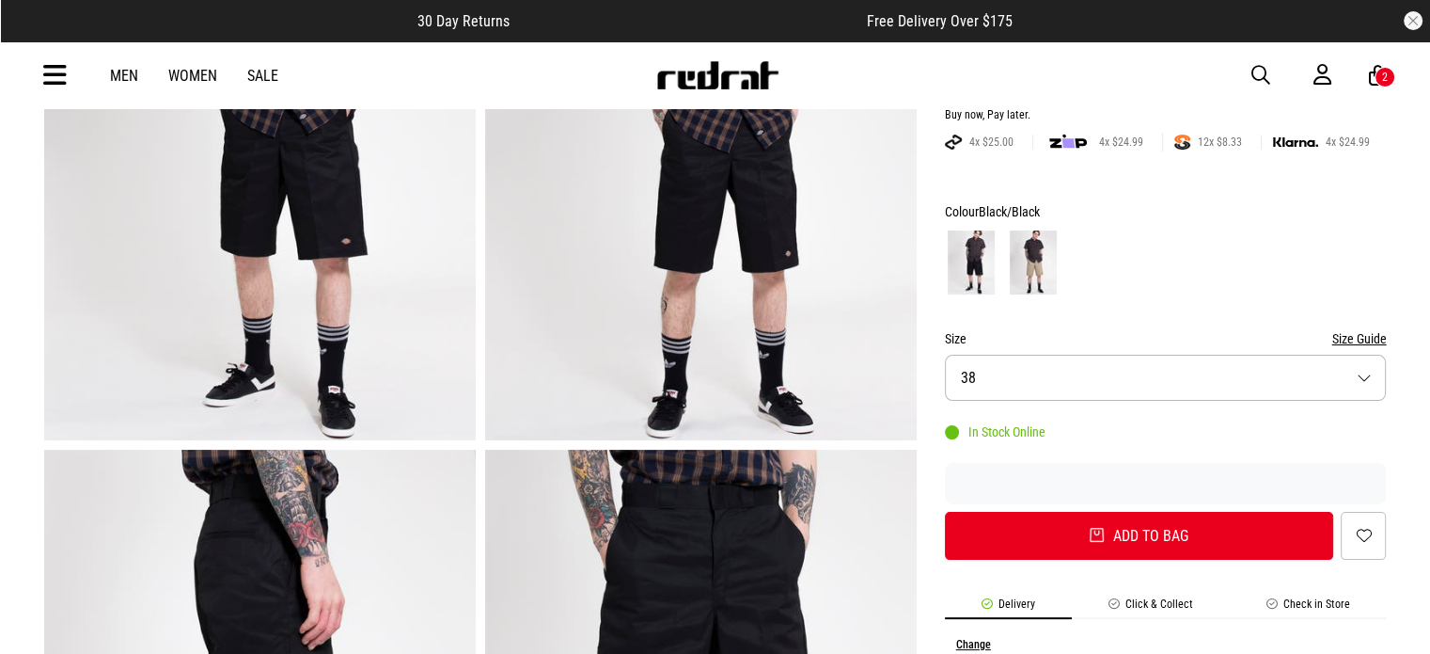
click at [131, 74] on link "Men" at bounding box center [124, 76] width 28 height 18
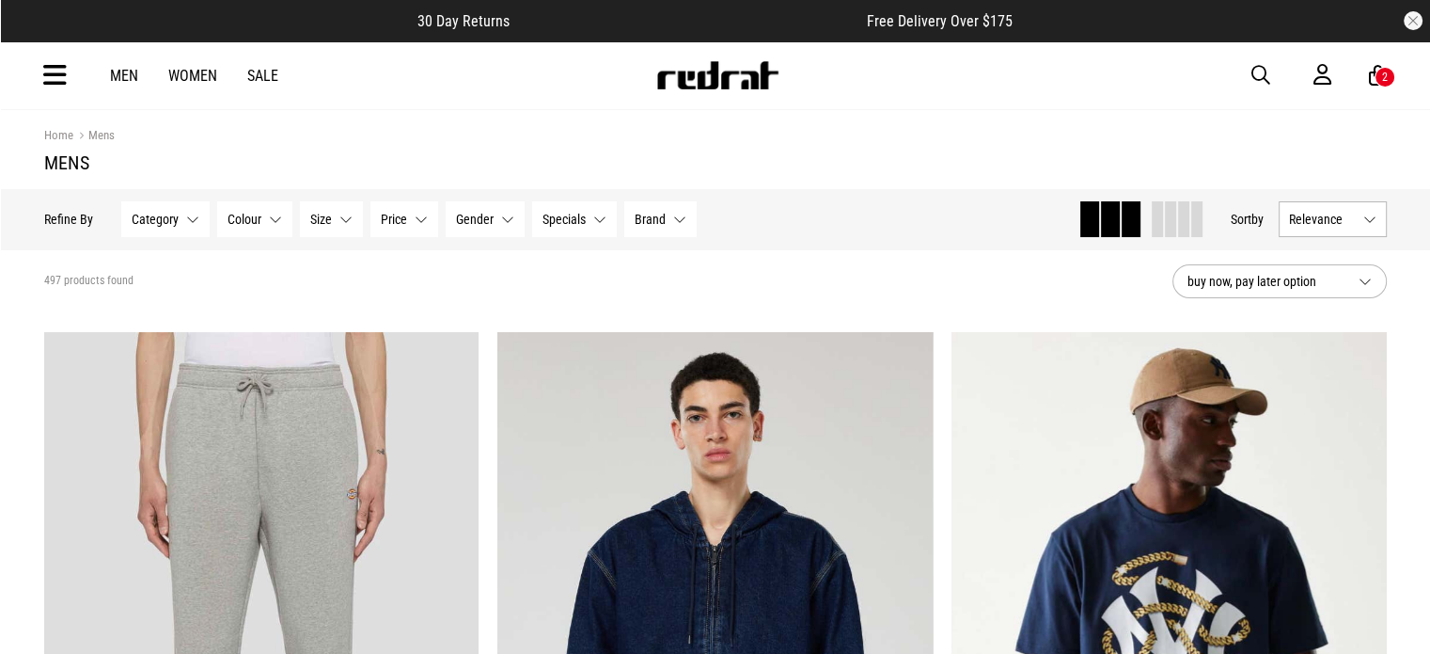
click at [1382, 78] on div "2" at bounding box center [1385, 77] width 6 height 13
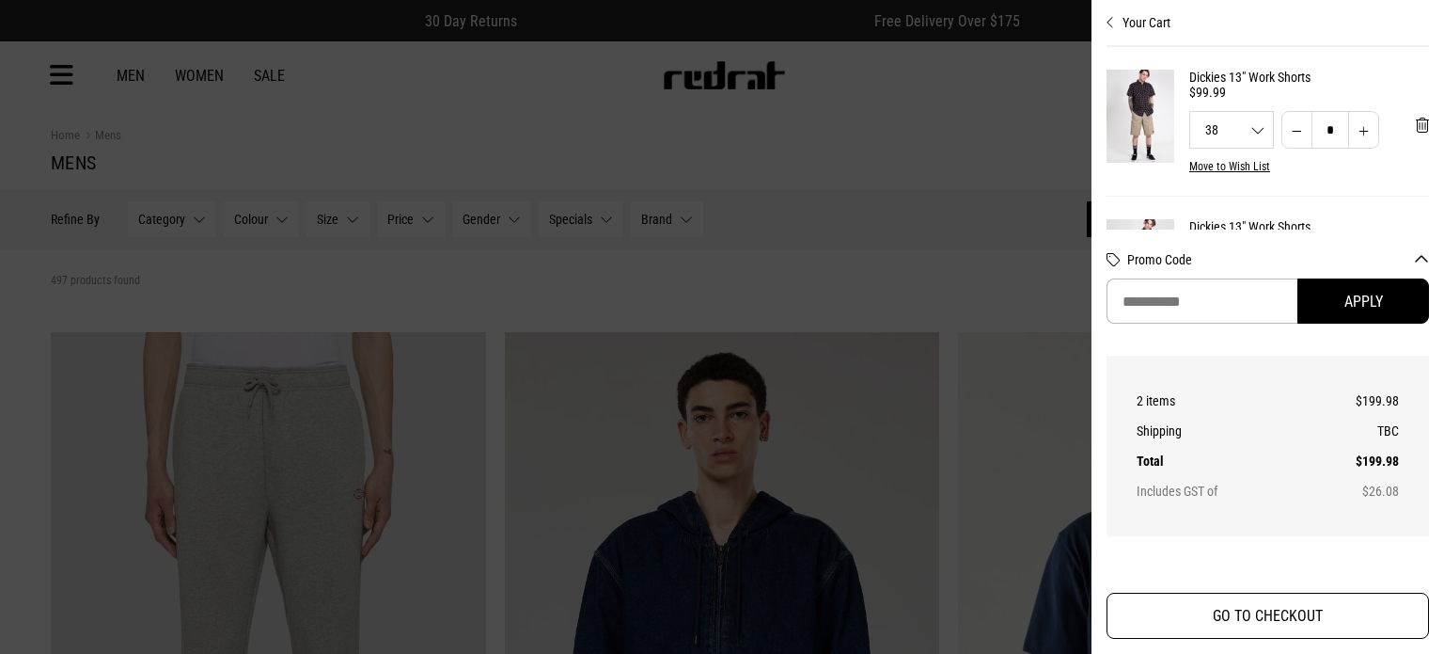
click at [1300, 619] on button "GO TO CHECKOUT" at bounding box center [1268, 615] width 323 height 46
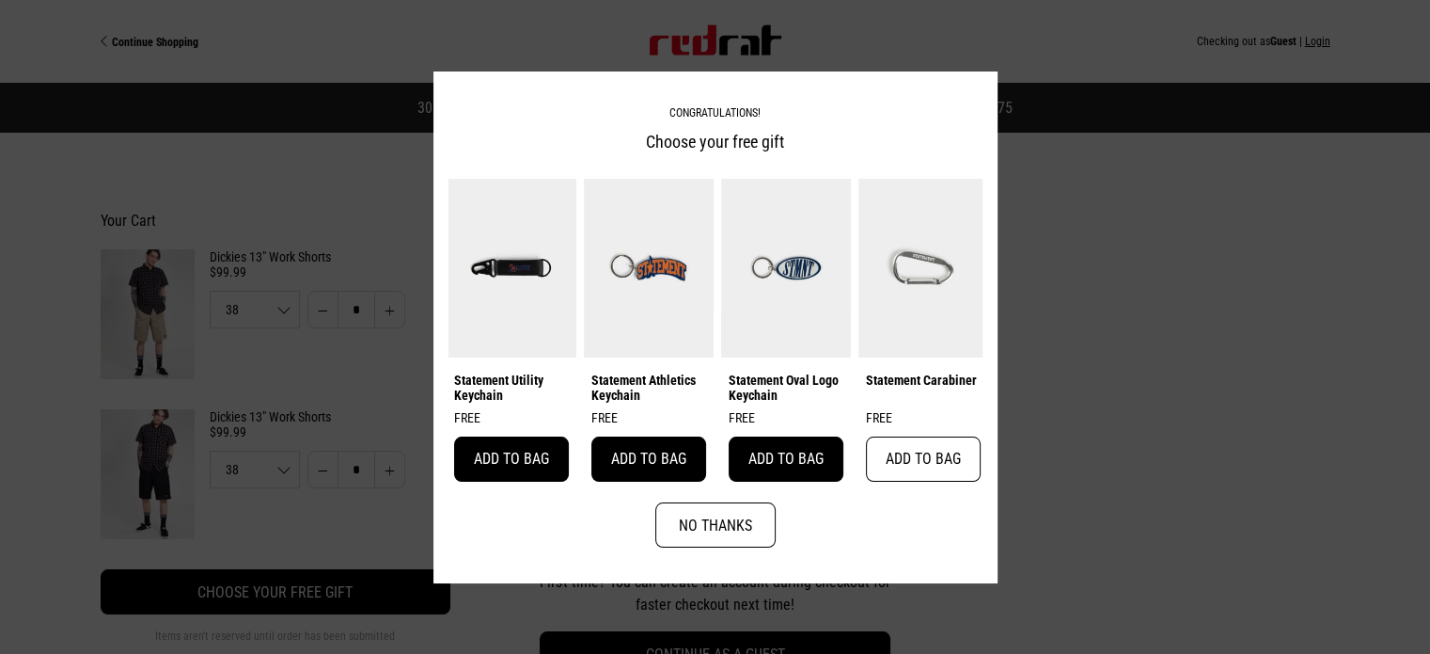
scroll to position [0, 284]
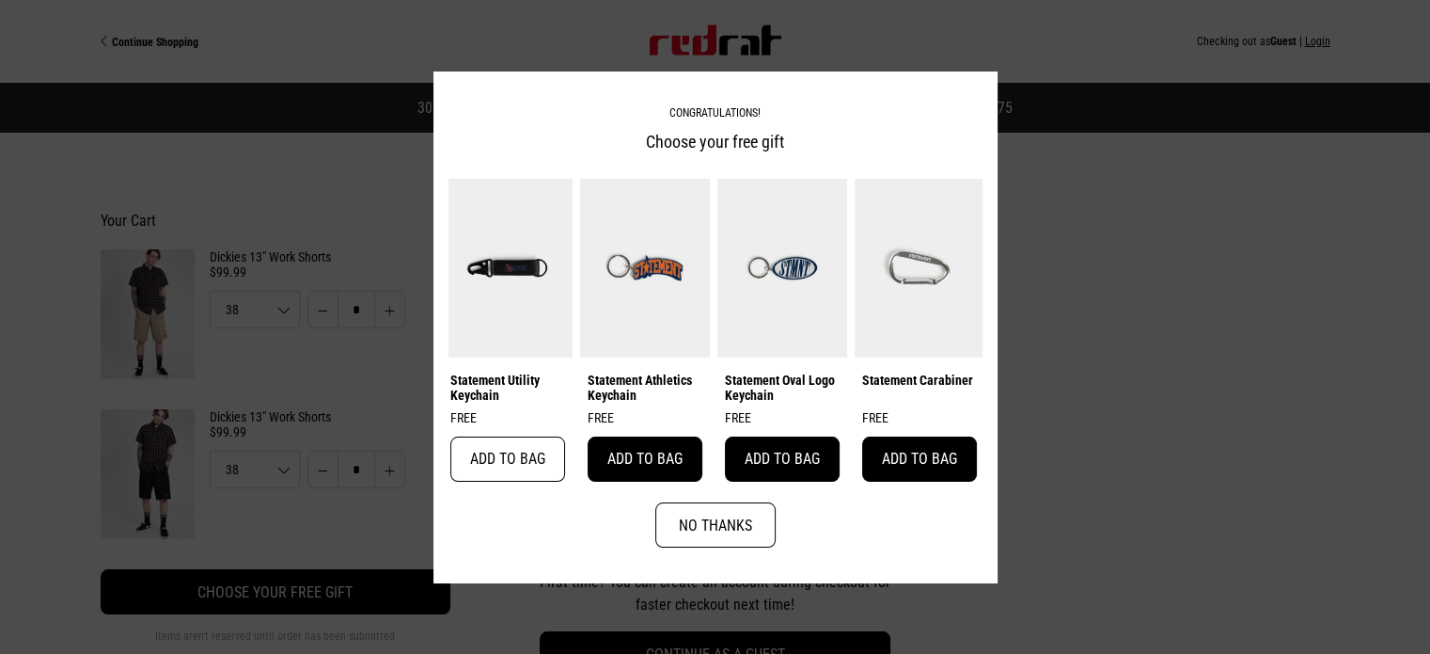
click at [517, 454] on button "Add to bag" at bounding box center [507, 458] width 115 height 45
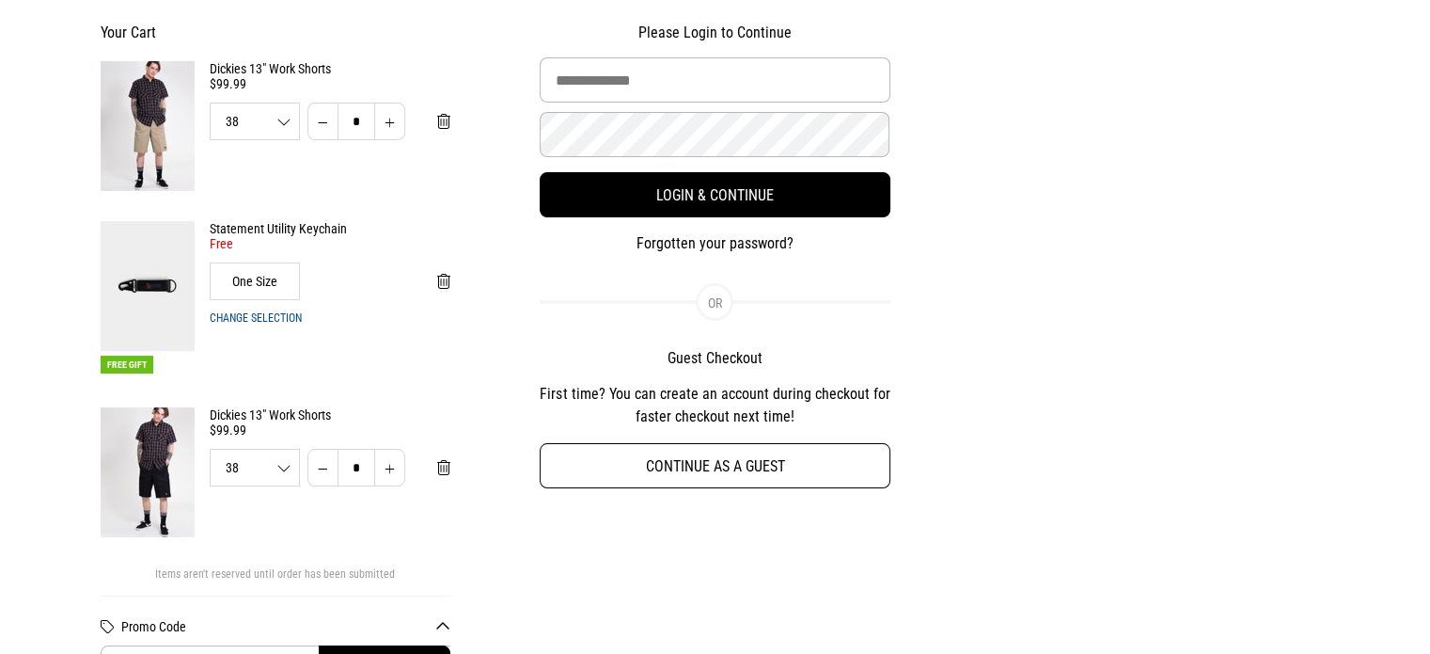
click at [777, 473] on button "Continue as a guest" at bounding box center [715, 465] width 351 height 45
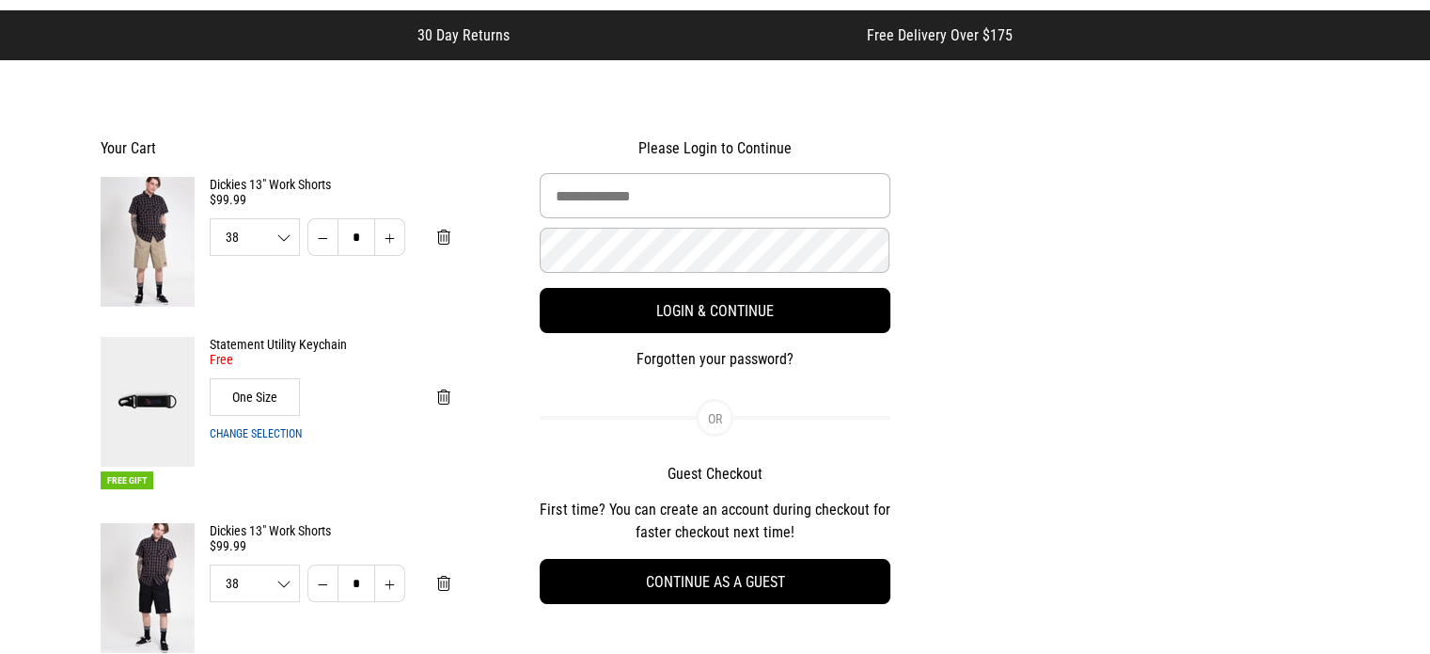
select select "**********"
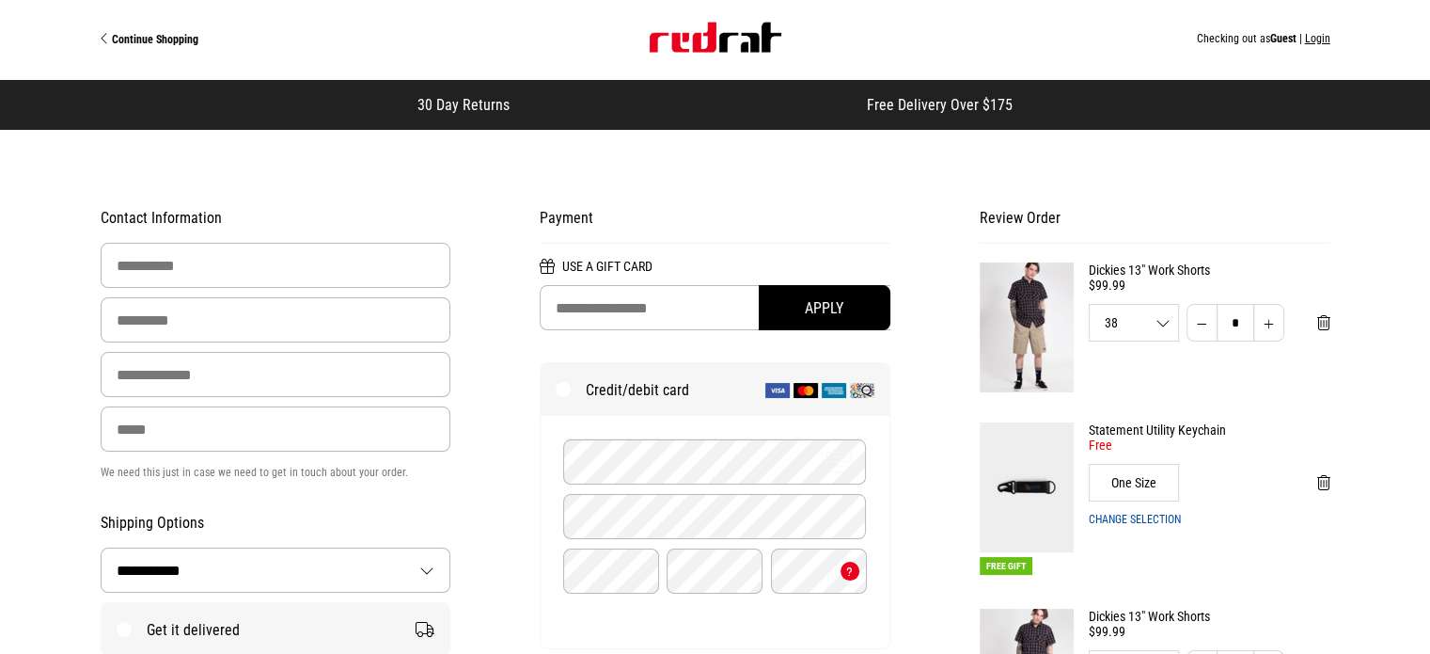
scroll to position [0, 0]
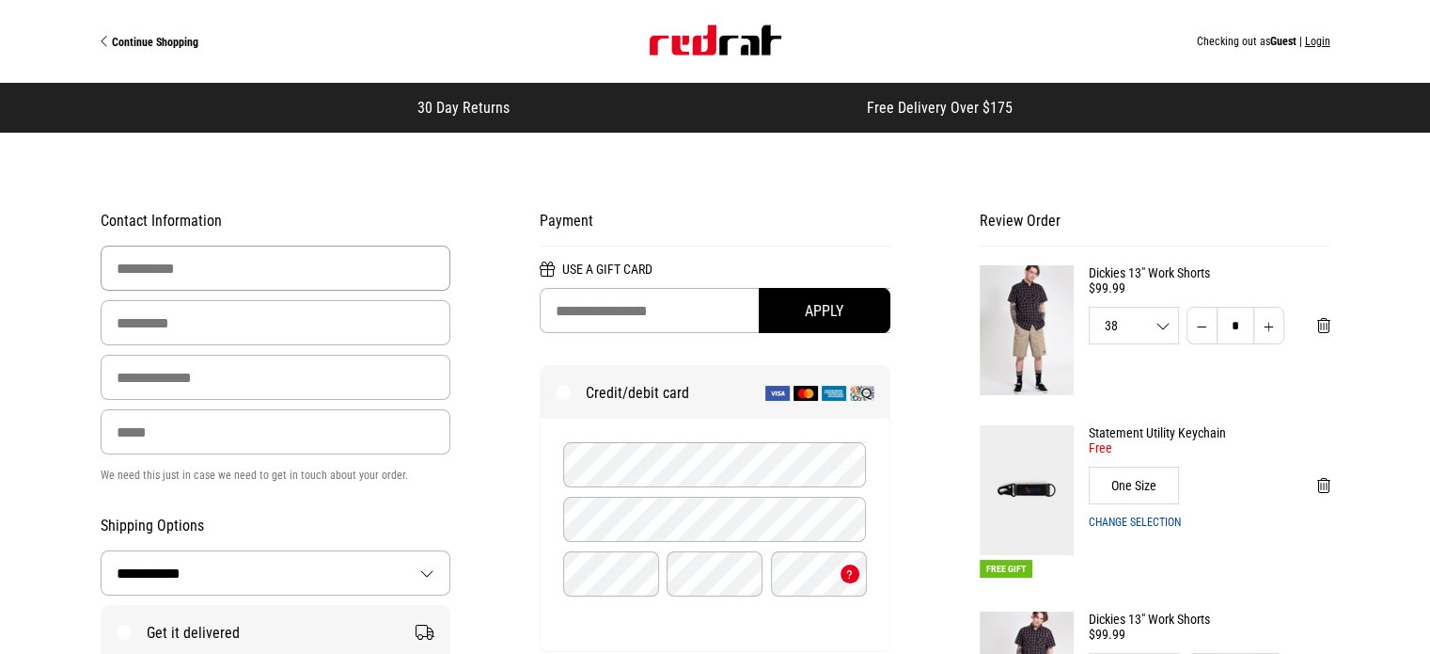
click at [186, 276] on input "First Name" at bounding box center [276, 267] width 351 height 45
type input "******"
type input "****"
type input "**********"
click at [242, 439] on input "Phone" at bounding box center [276, 431] width 351 height 45
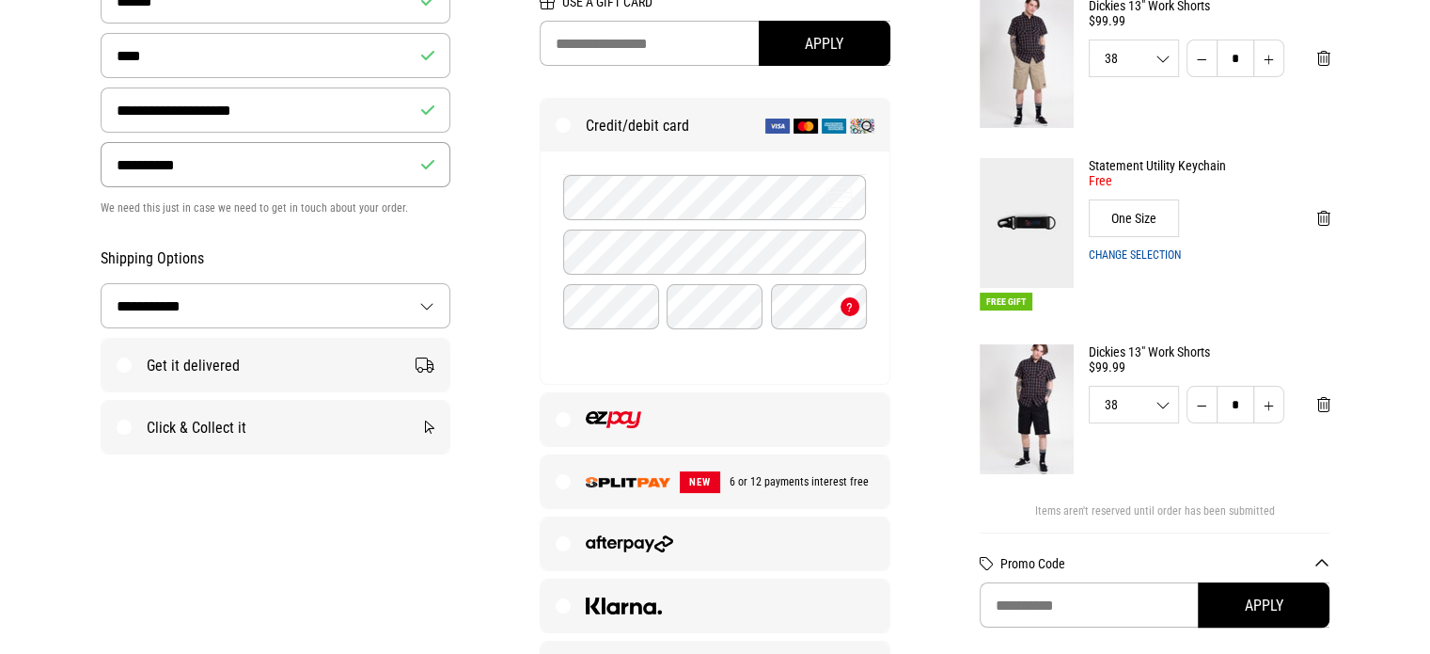
scroll to position [282, 0]
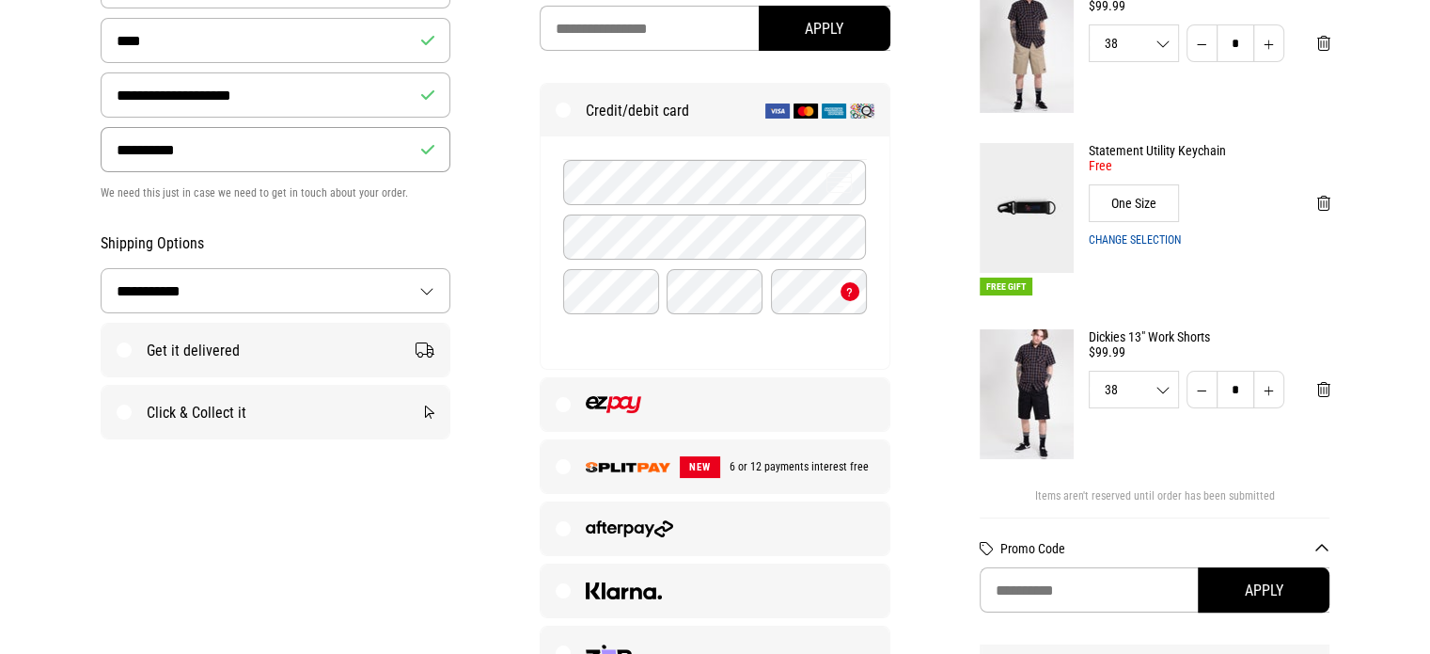
type input "**********"
click at [125, 354] on label "Get it delivered" at bounding box center [276, 350] width 349 height 53
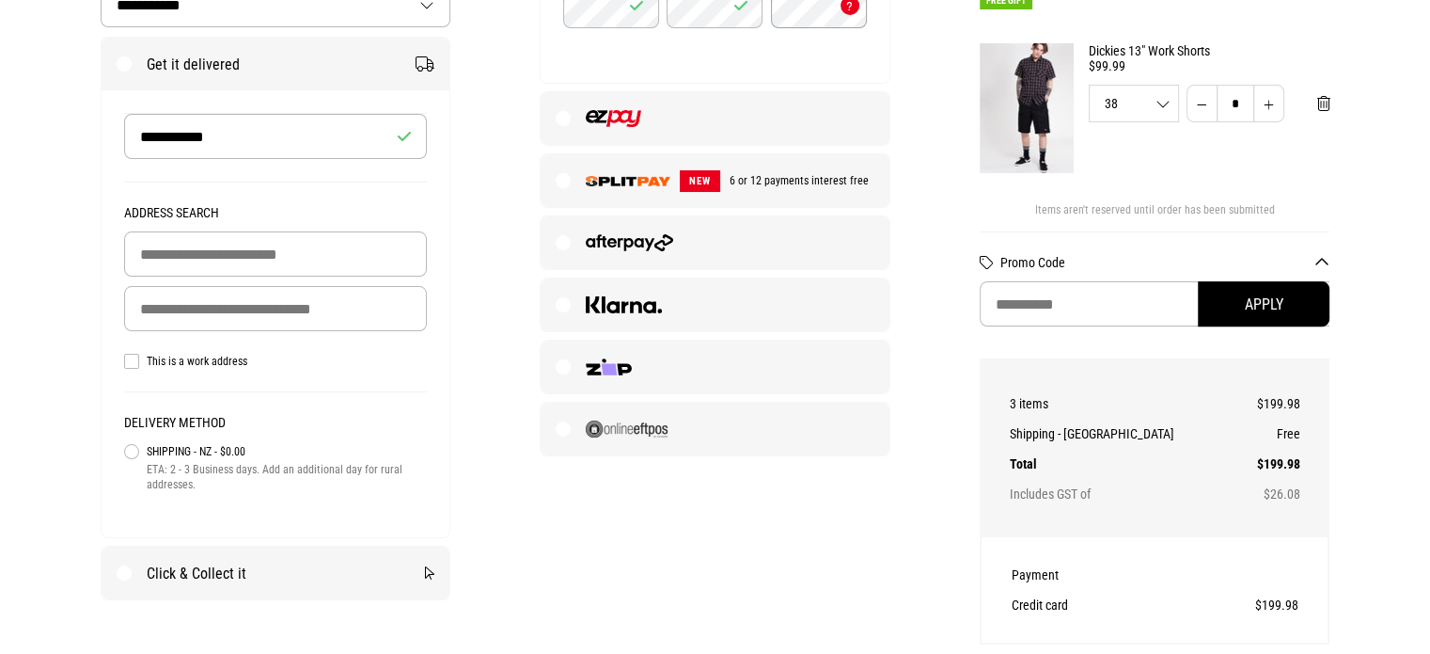
scroll to position [752, 0]
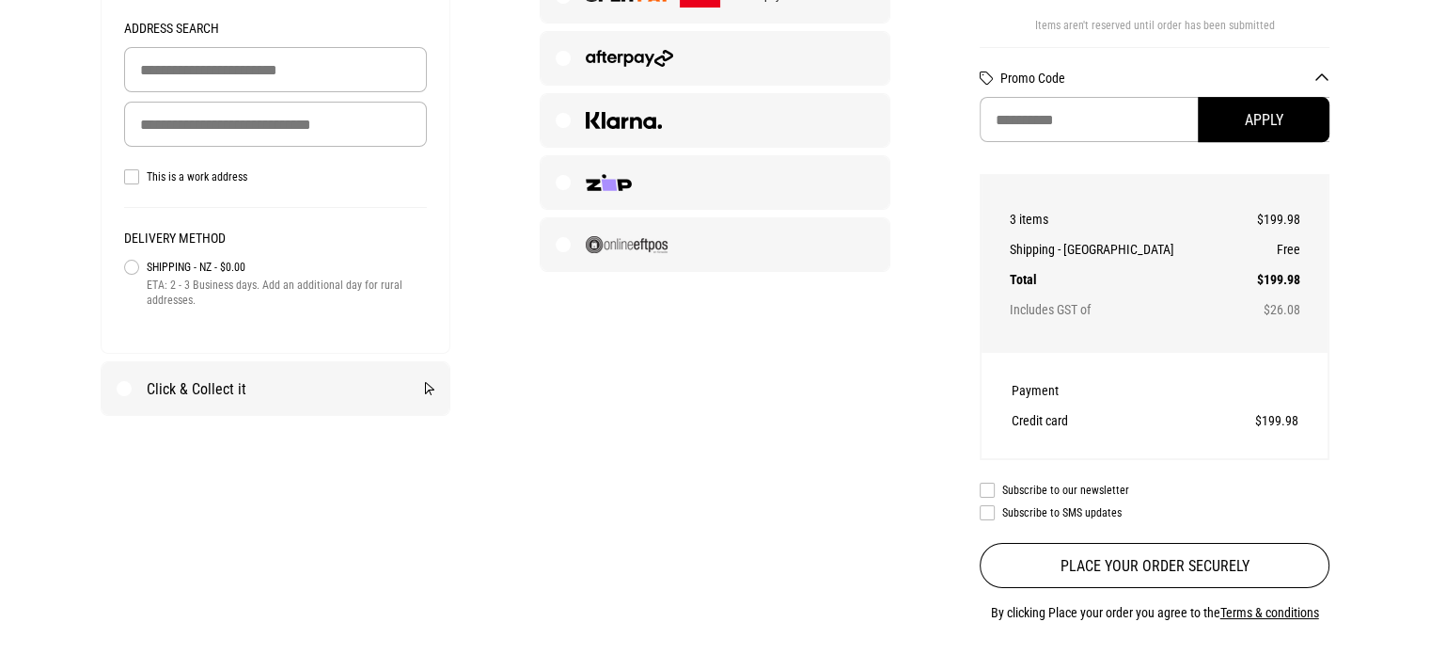
click at [122, 182] on div "**********" at bounding box center [276, 129] width 349 height 447
click at [136, 182] on label "This is a work address" at bounding box center [276, 176] width 304 height 15
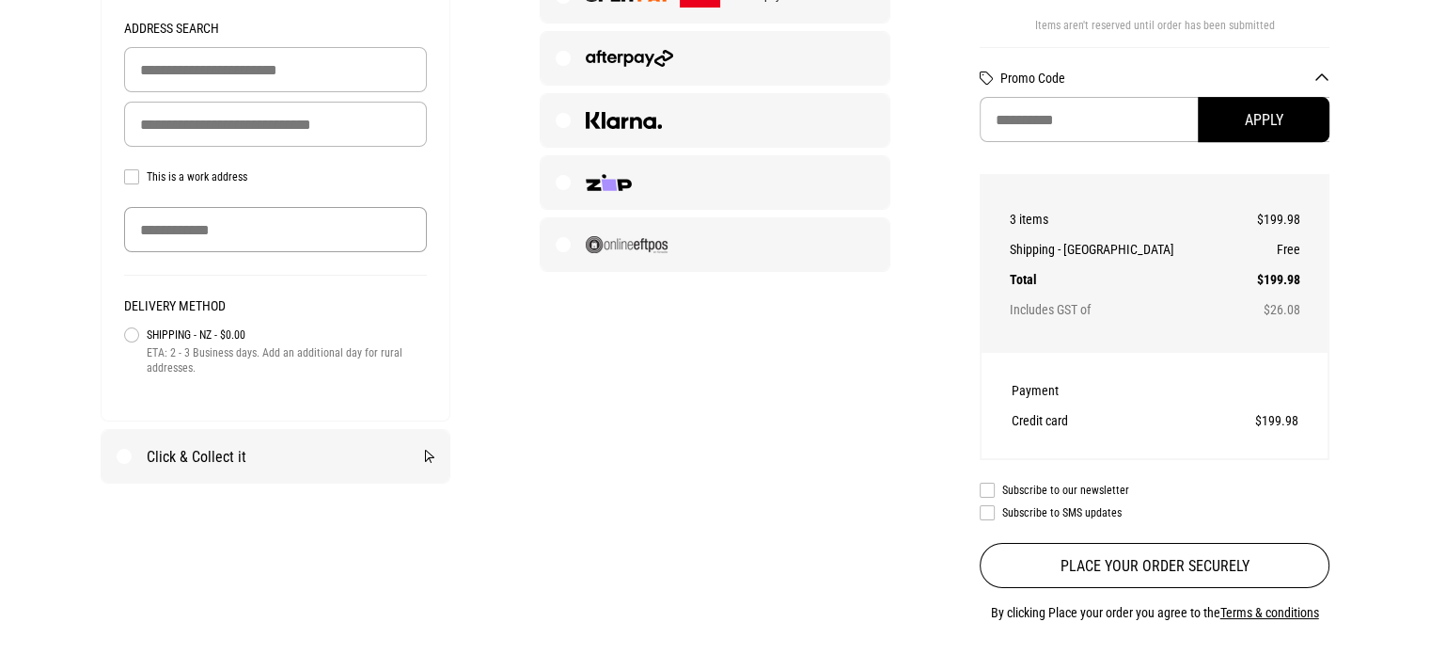
click at [339, 229] on input "Company Name" at bounding box center [276, 229] width 304 height 45
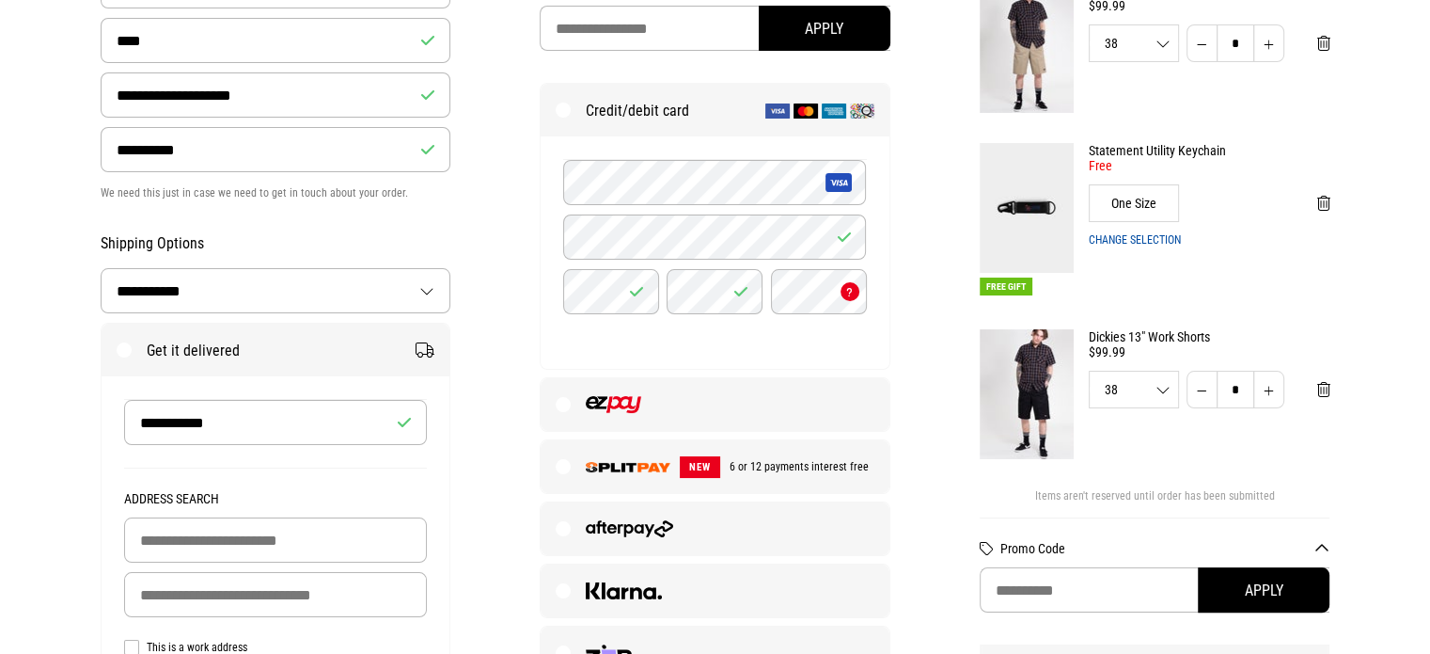
scroll to position [470, 0]
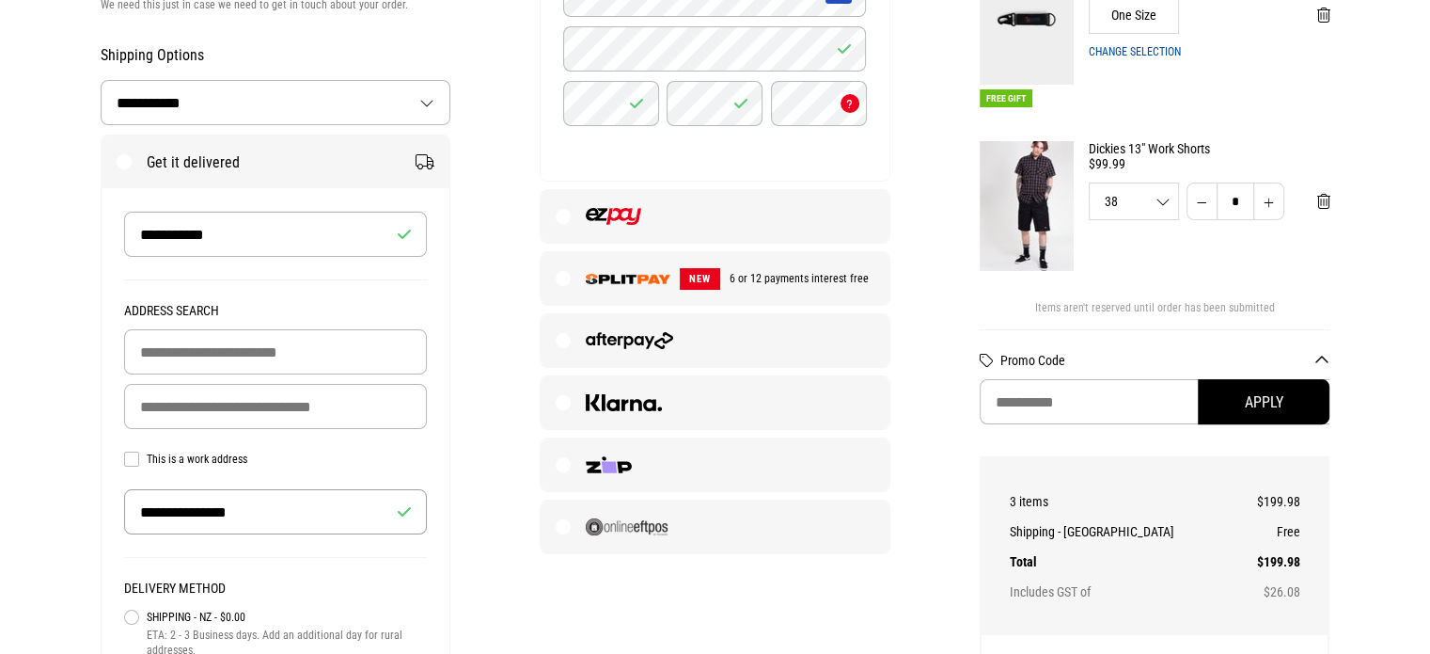
type input "**********"
click at [268, 401] on input "Delivery Address" at bounding box center [276, 406] width 304 height 45
type input "*"
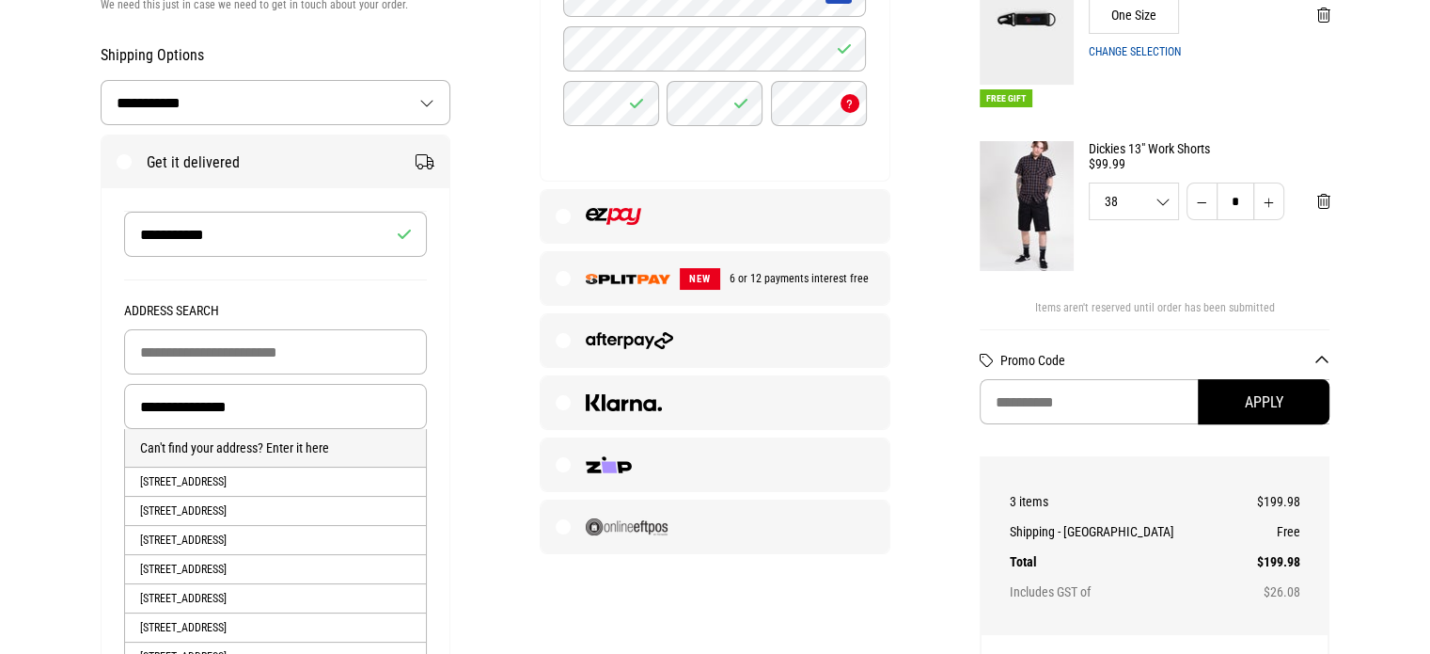
click at [312, 485] on li "517 Heretaunga Street West, Hastings, HASTINGS, Hastings District" at bounding box center [276, 480] width 302 height 29
type input "**********"
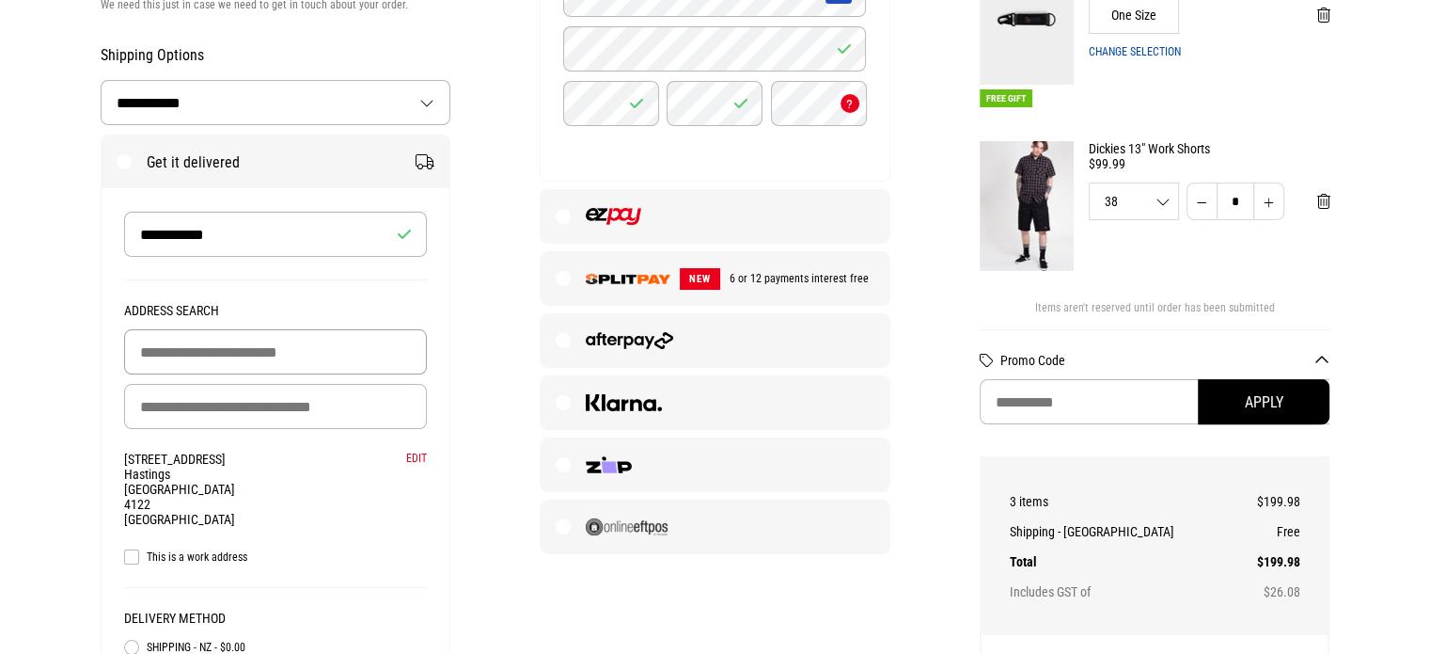
click at [279, 362] on input "Building Name (Optional)" at bounding box center [276, 351] width 304 height 45
click at [298, 358] on input "Building Name (Optional)" at bounding box center [276, 351] width 304 height 45
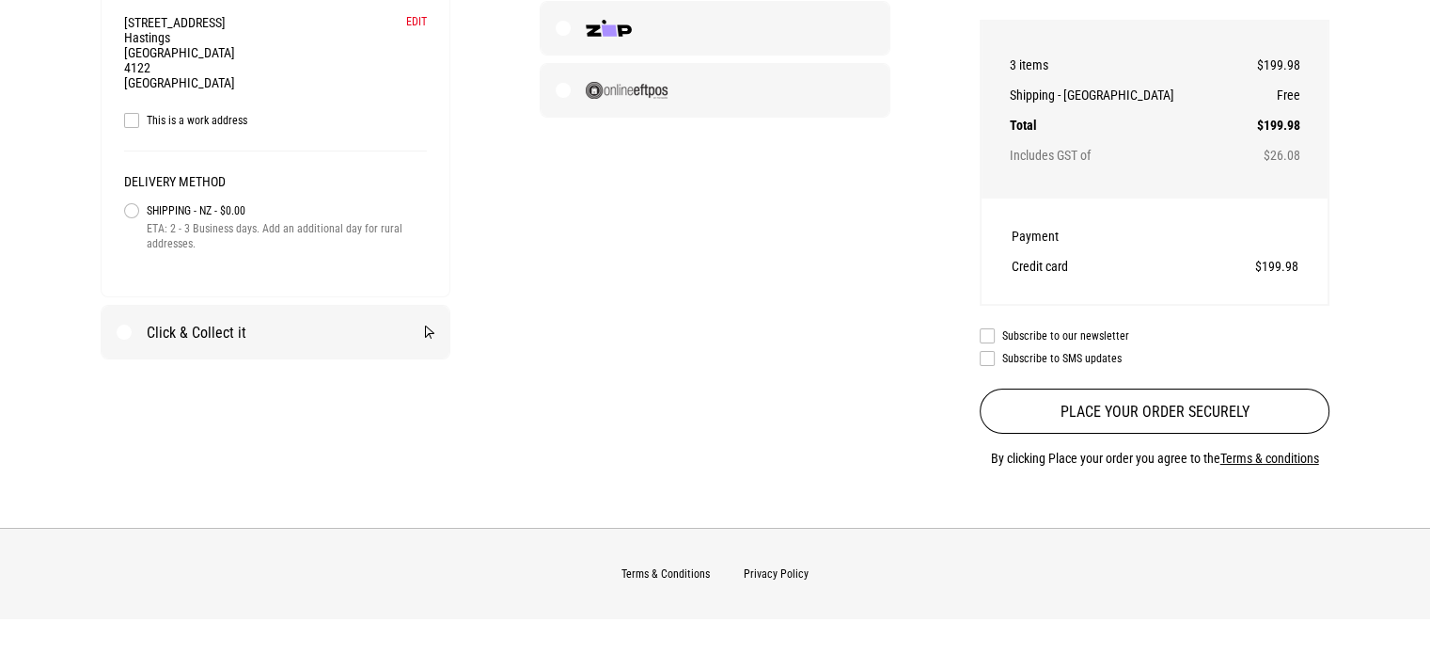
scroll to position [940, 0]
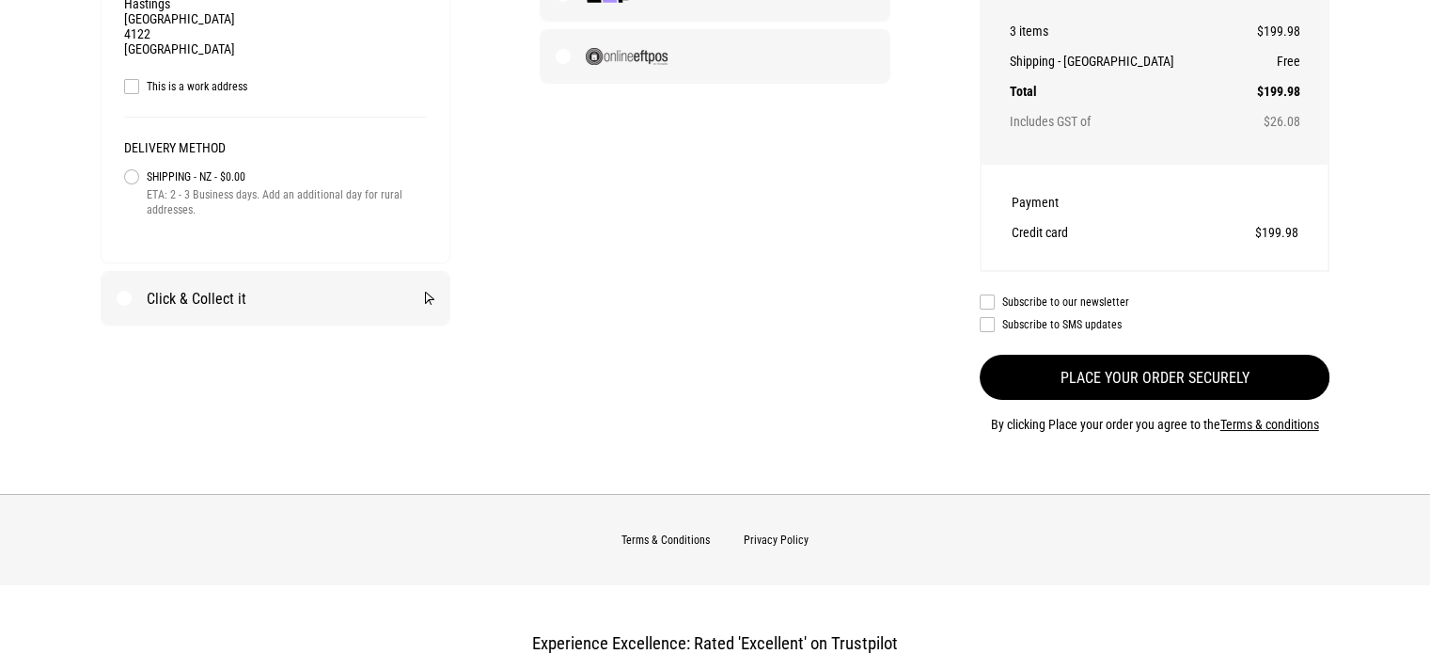
type input "**********"
click at [1269, 372] on button "Place your order securely" at bounding box center [1155, 377] width 351 height 45
